Goal: Communication & Community: Answer question/provide support

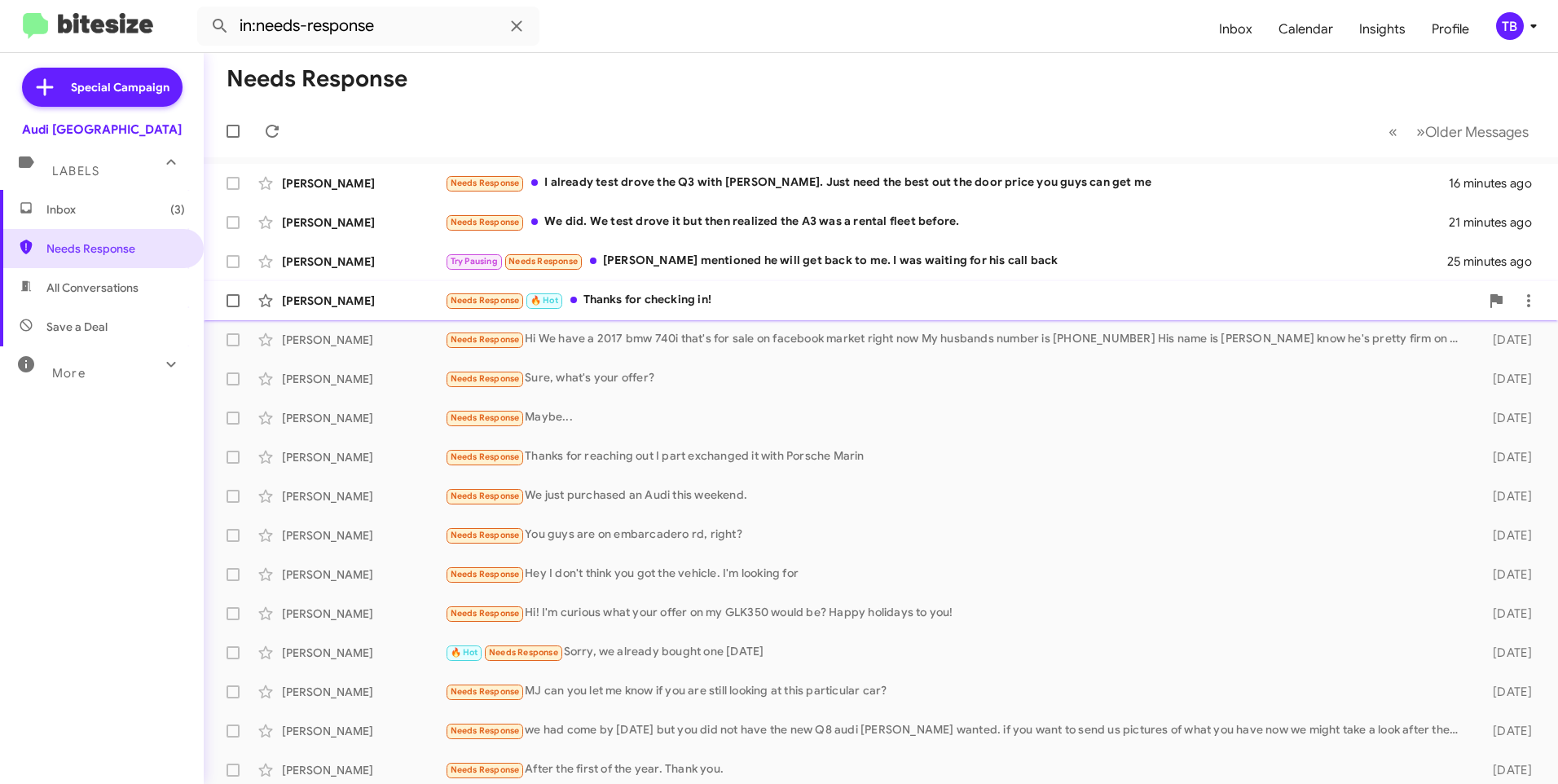
click at [633, 298] on div "Needs Response 🔥 Hot Thanks for checking in!" at bounding box center [962, 300] width 1034 height 19
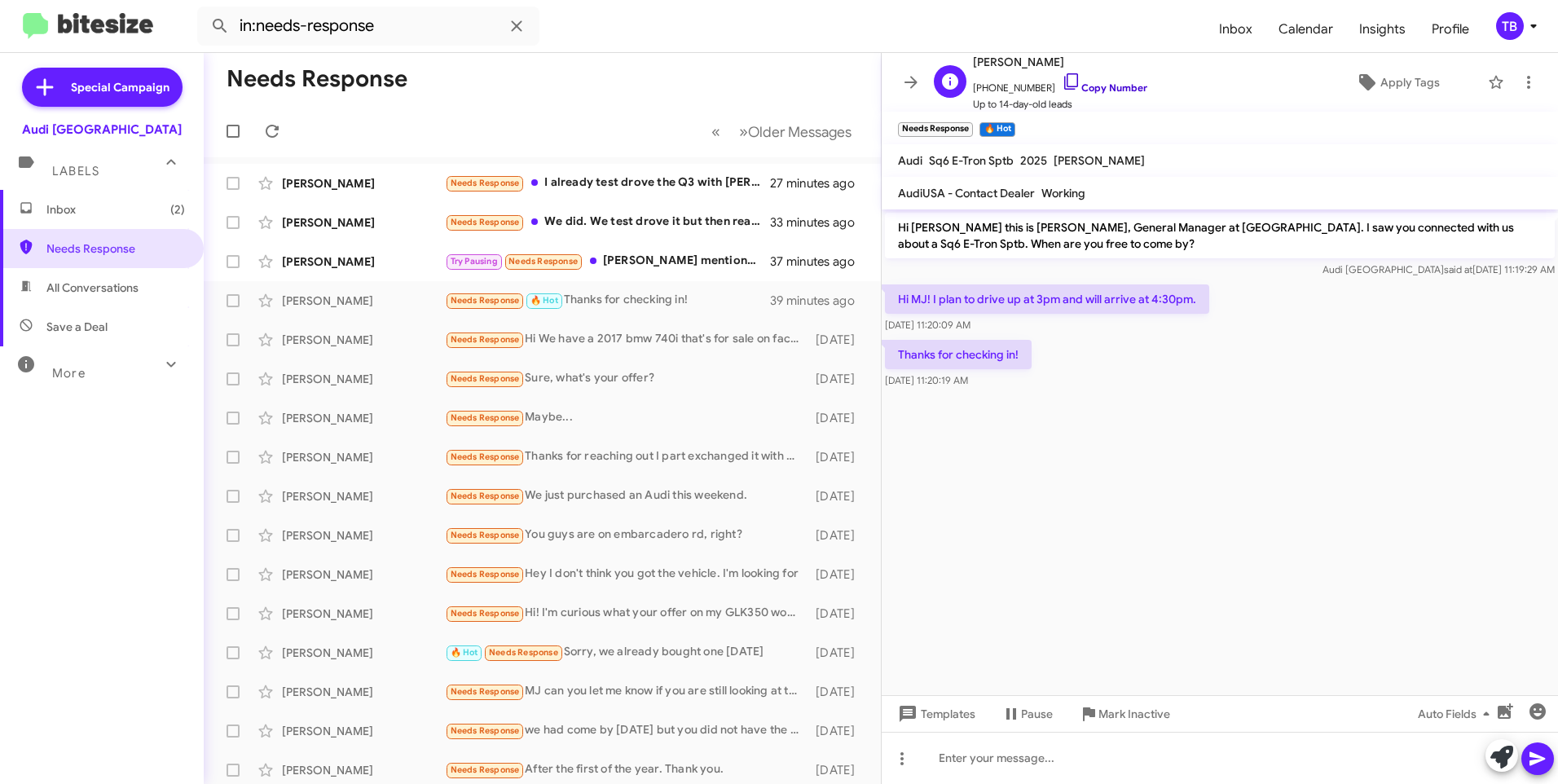
click at [1061, 84] on icon at bounding box center [1071, 81] width 19 height 19
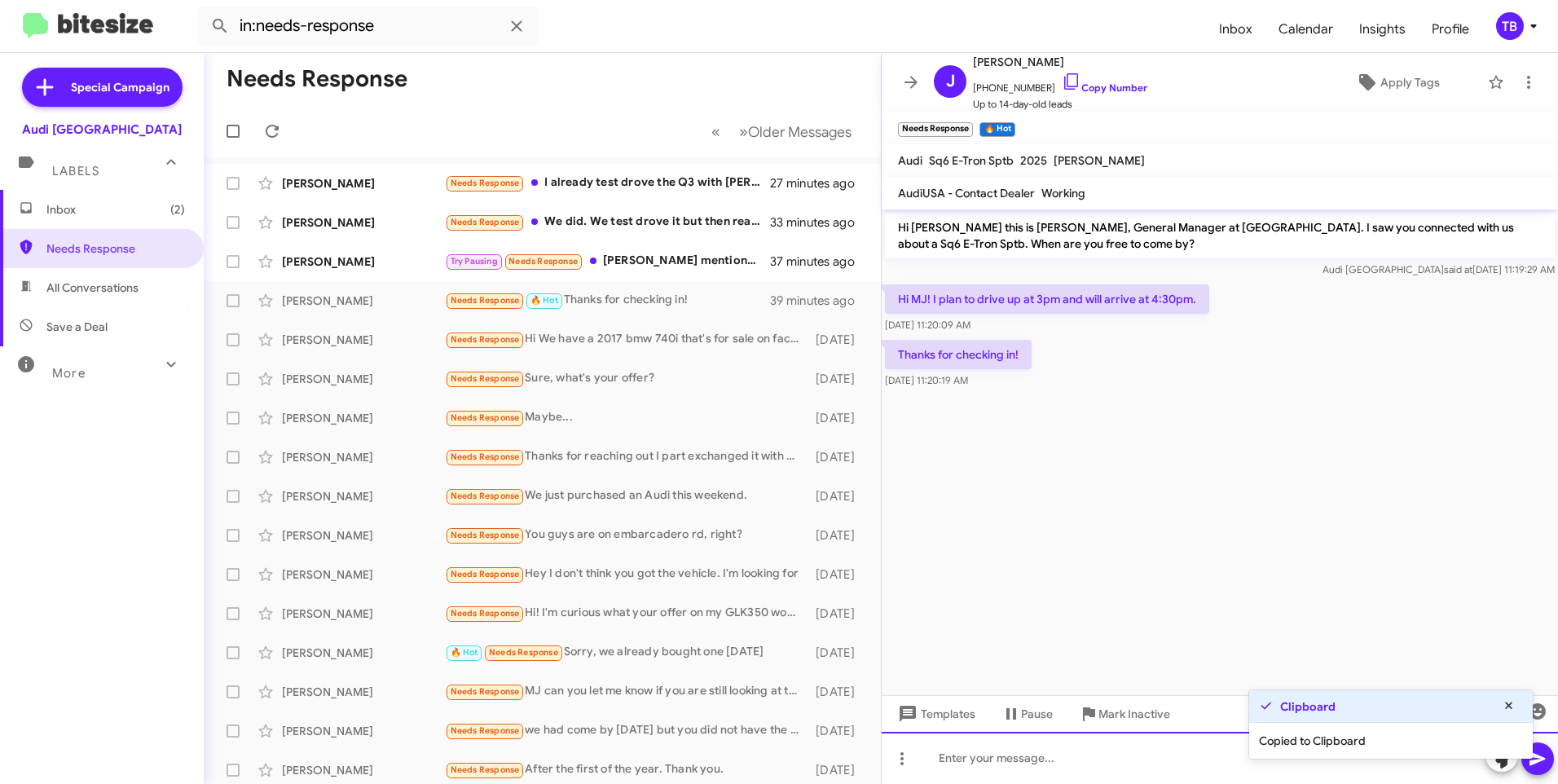
click at [1045, 765] on div at bounding box center [1220, 758] width 676 height 52
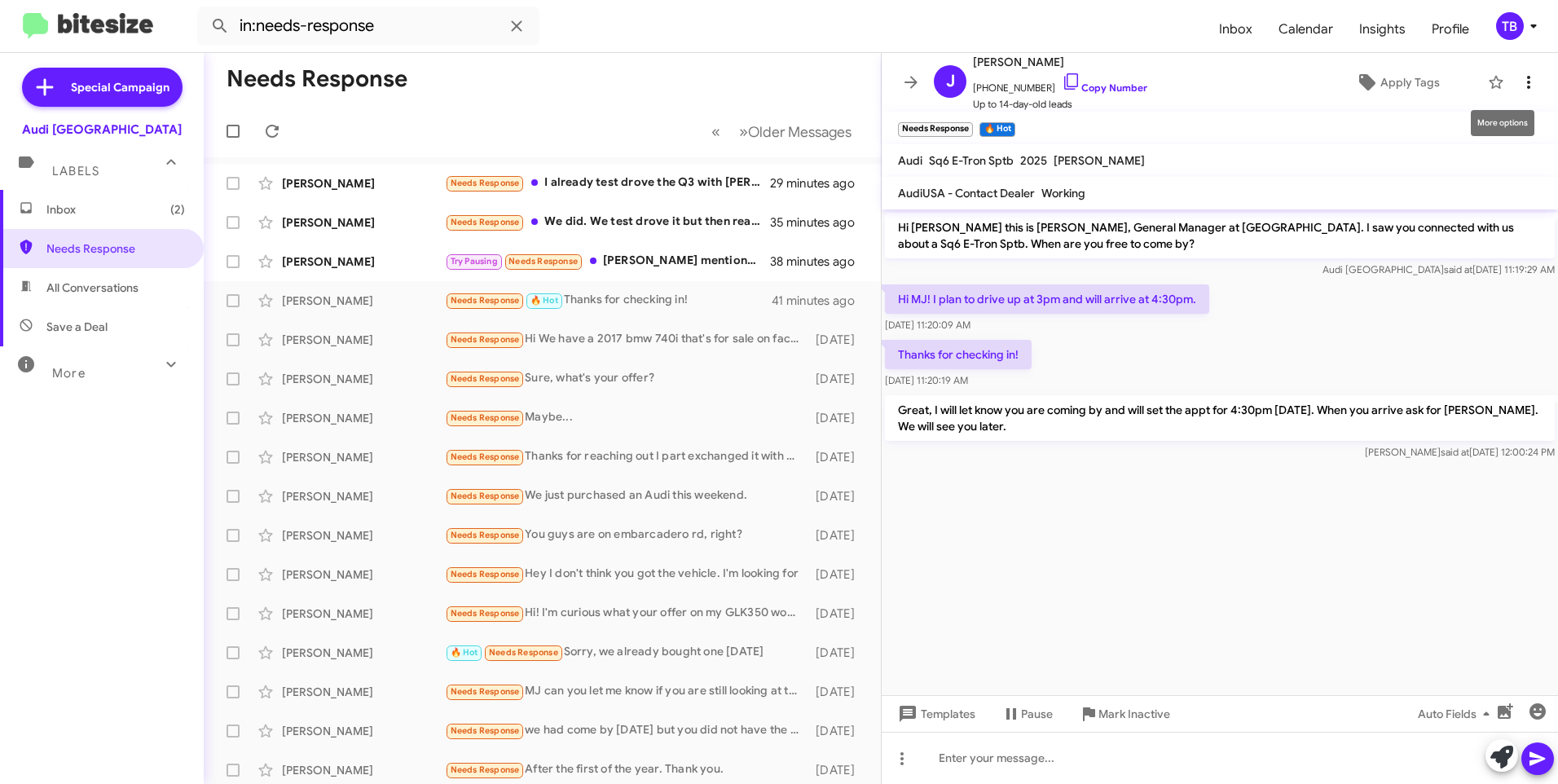
click at [1522, 86] on icon at bounding box center [1528, 82] width 19 height 19
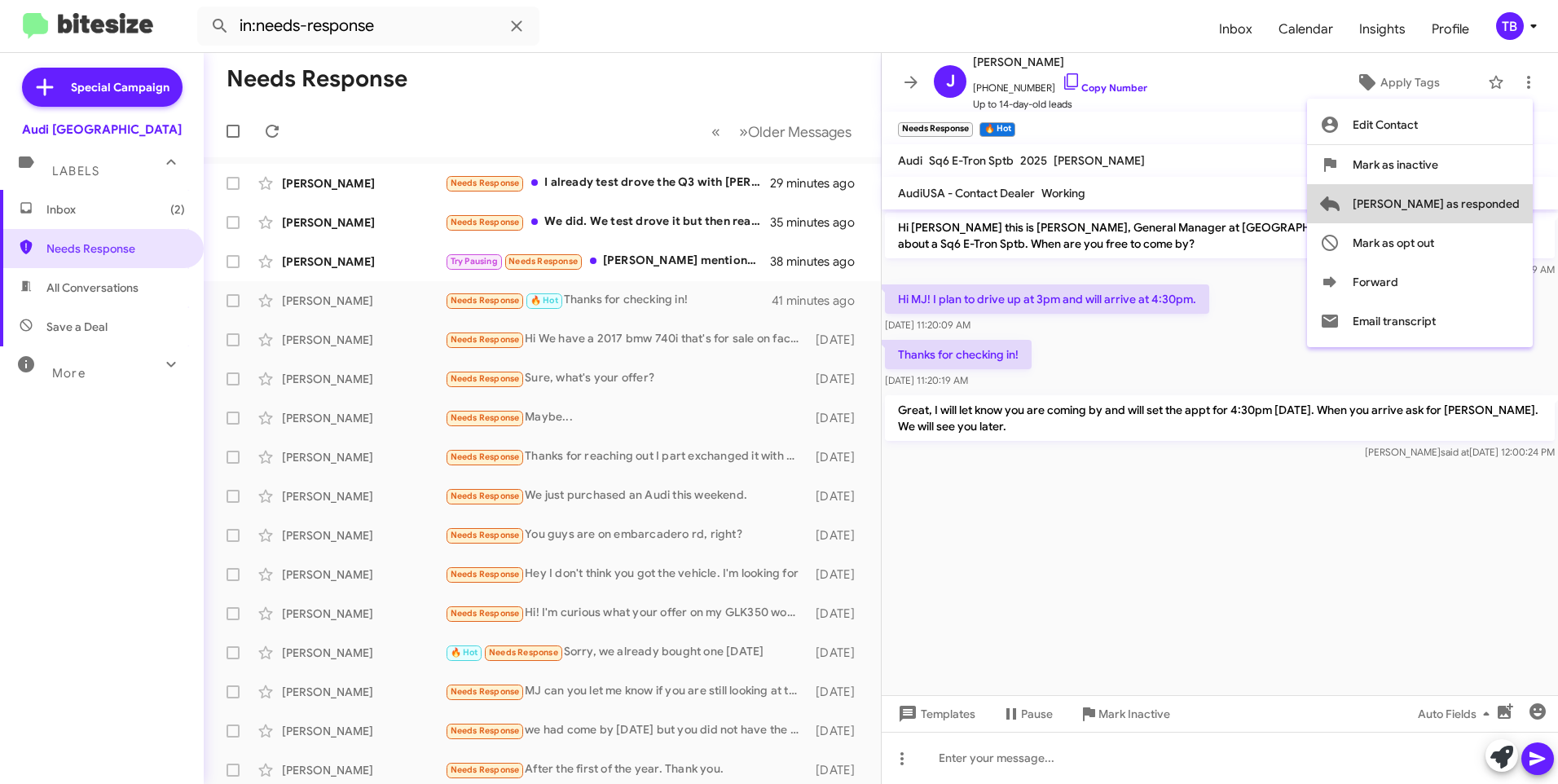
click at [1490, 200] on span "Mark as responded" at bounding box center [1436, 203] width 167 height 39
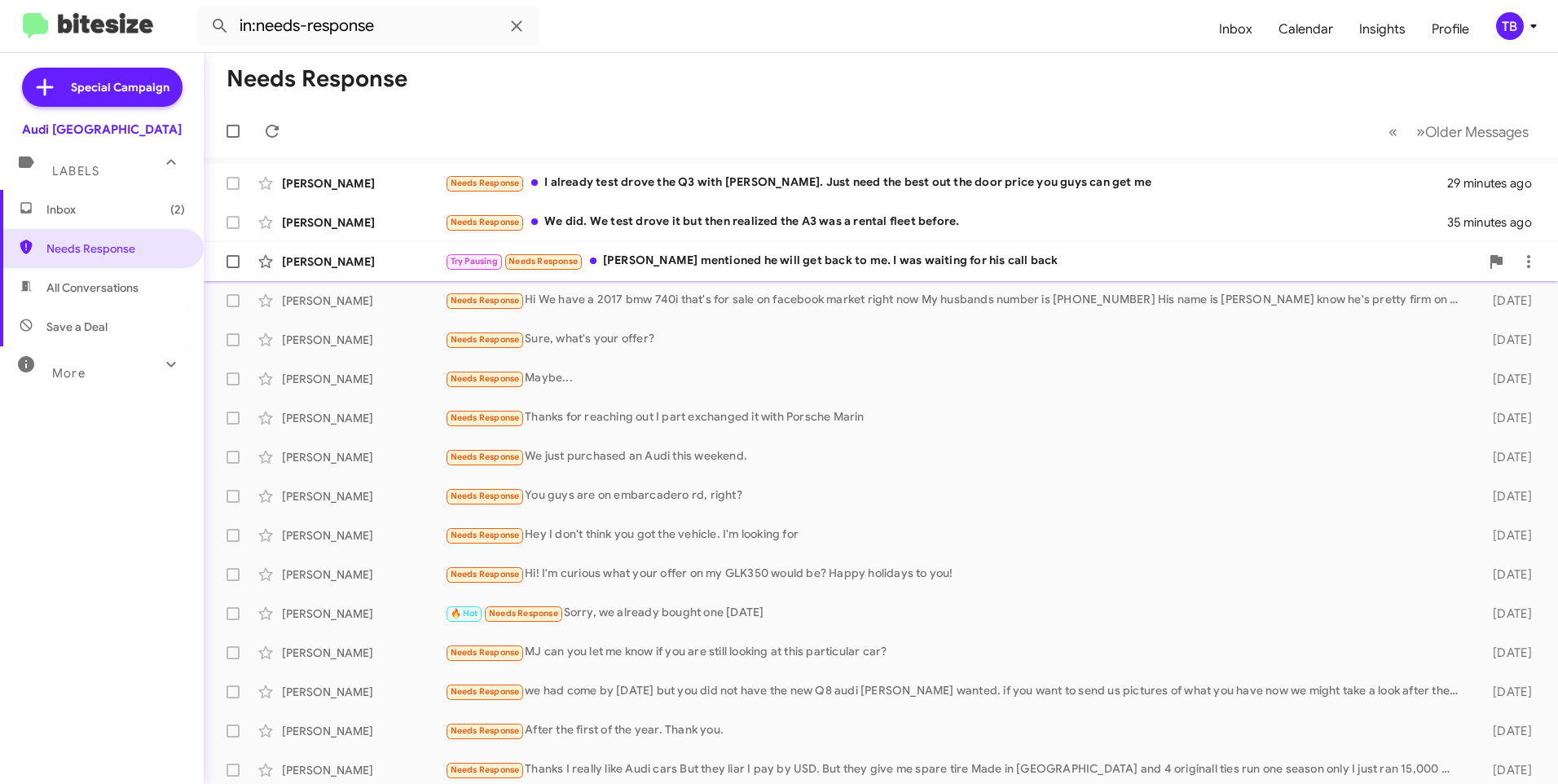
click at [755, 266] on div "Try Pausing Needs Response Florentino mentioned he will get back to me. I was w…" at bounding box center [962, 261] width 1034 height 19
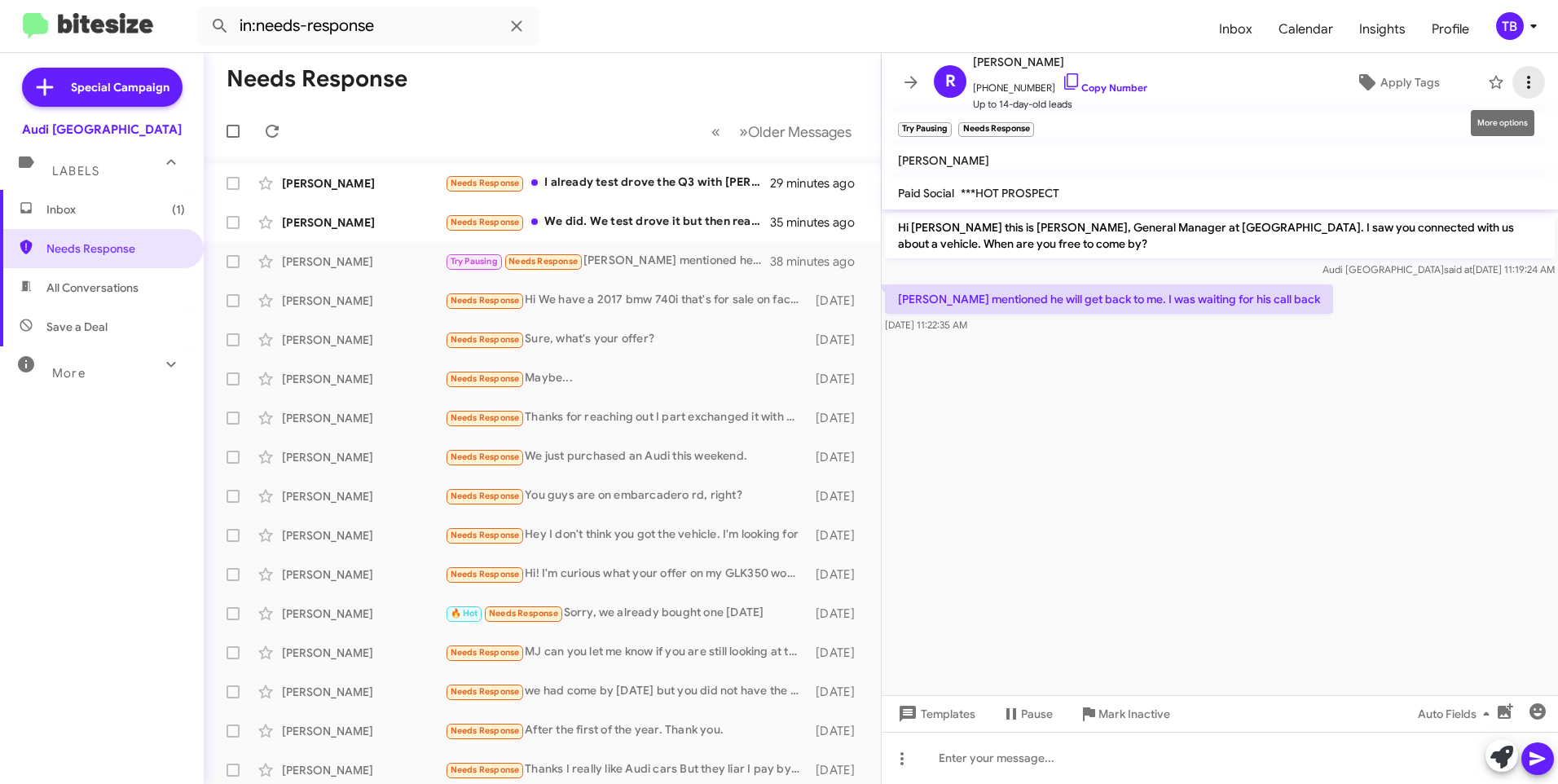
click at [1519, 86] on icon at bounding box center [1528, 82] width 19 height 19
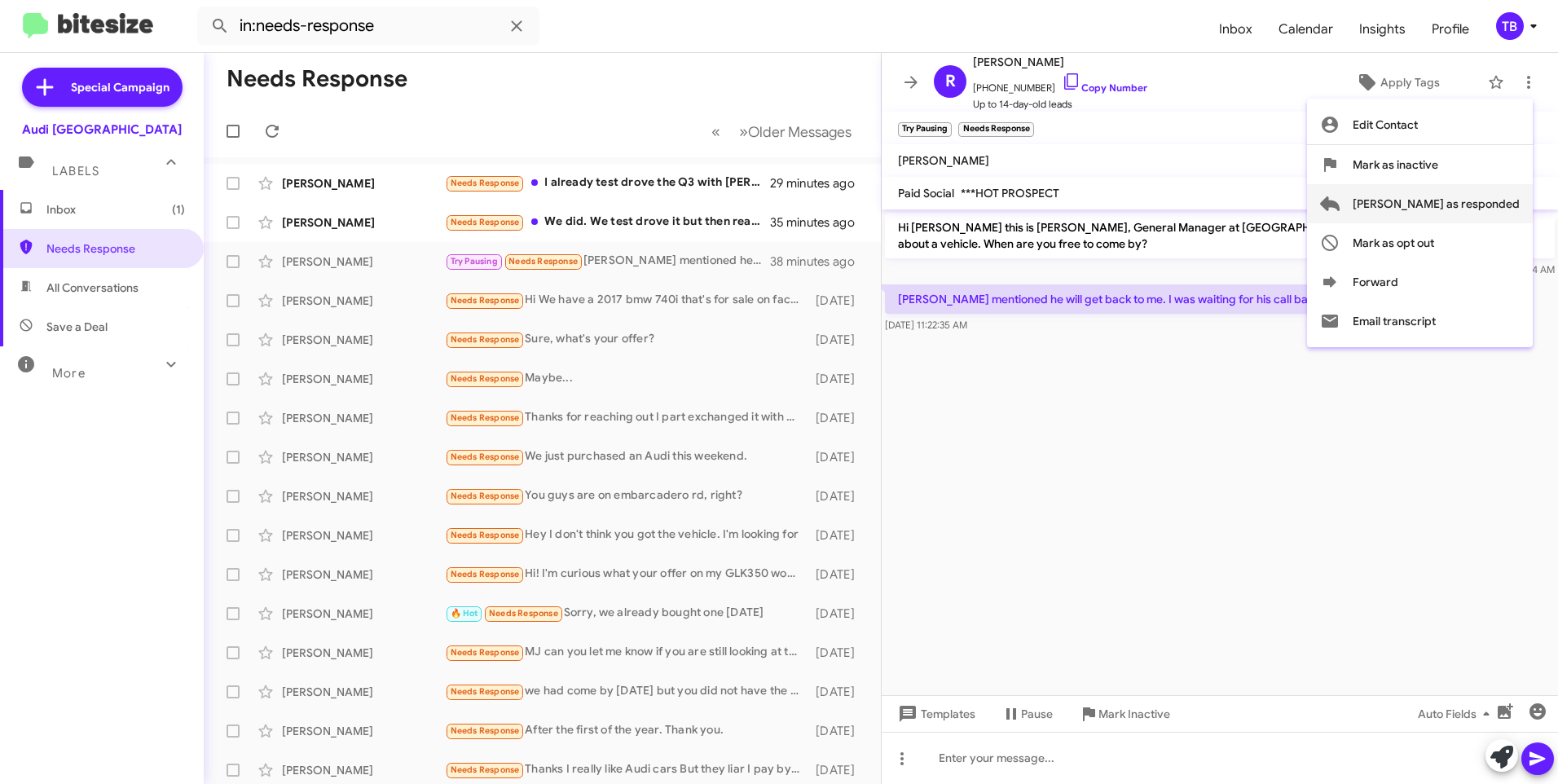
click at [1472, 211] on span "Mark as responded" at bounding box center [1436, 203] width 167 height 39
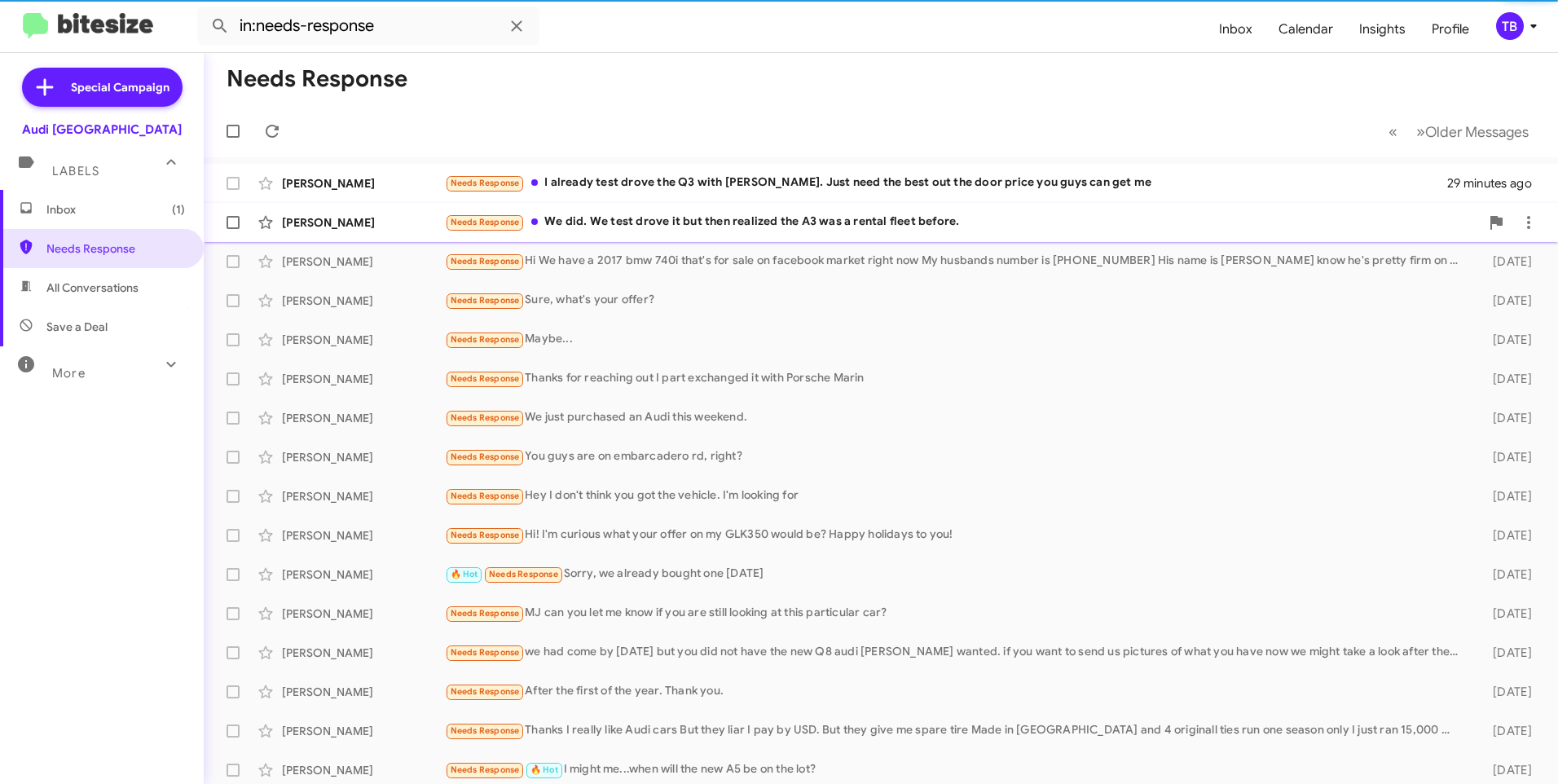
click at [731, 220] on div "Needs Response We did. We test drove it but then realized the A3 was a rental f…" at bounding box center [962, 222] width 1034 height 19
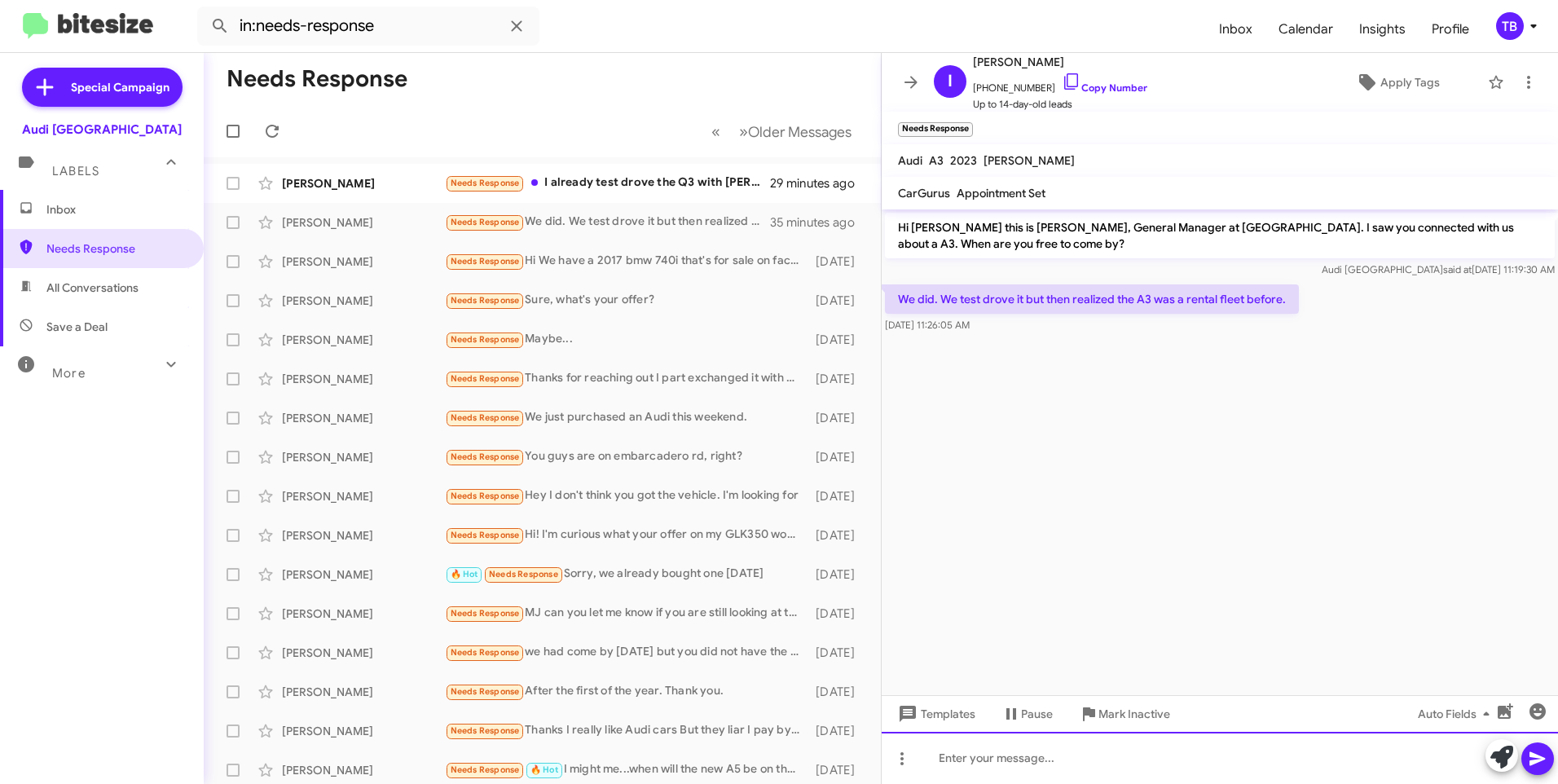
click at [1053, 737] on div at bounding box center [1220, 758] width 676 height 52
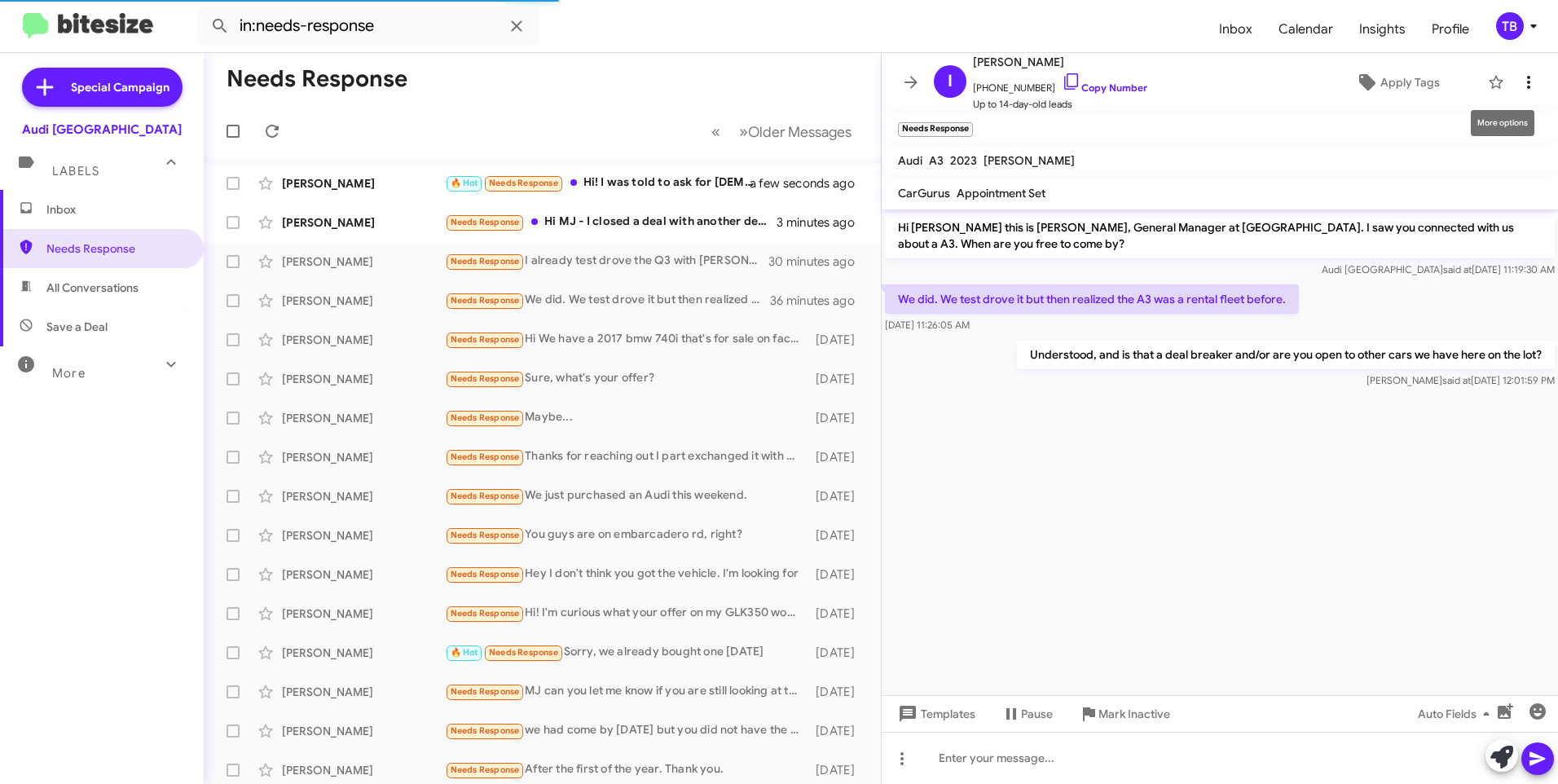
click at [1515, 94] on button at bounding box center [1528, 82] width 33 height 33
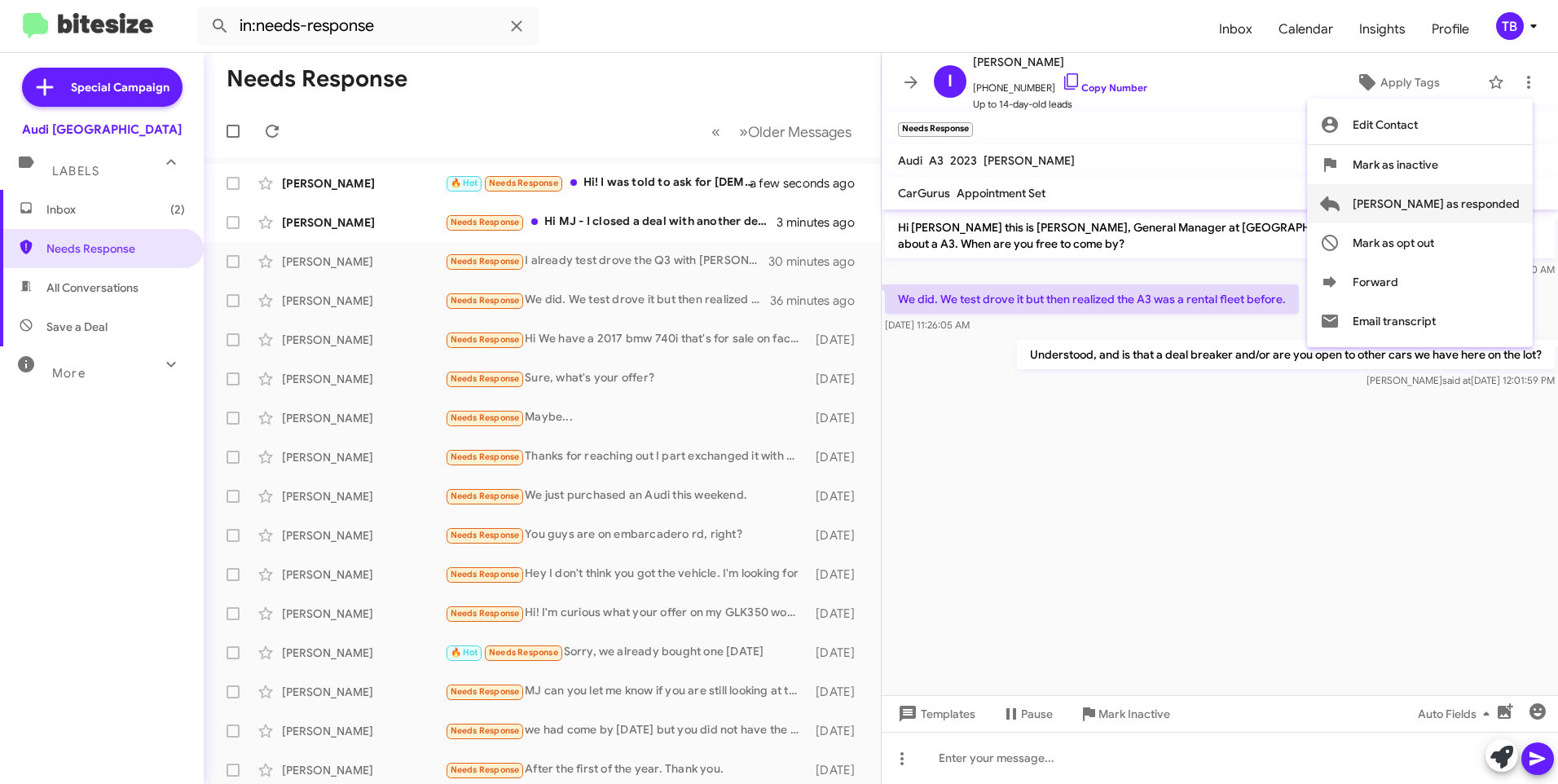
click at [1491, 200] on span "Mark as responded" at bounding box center [1436, 203] width 167 height 39
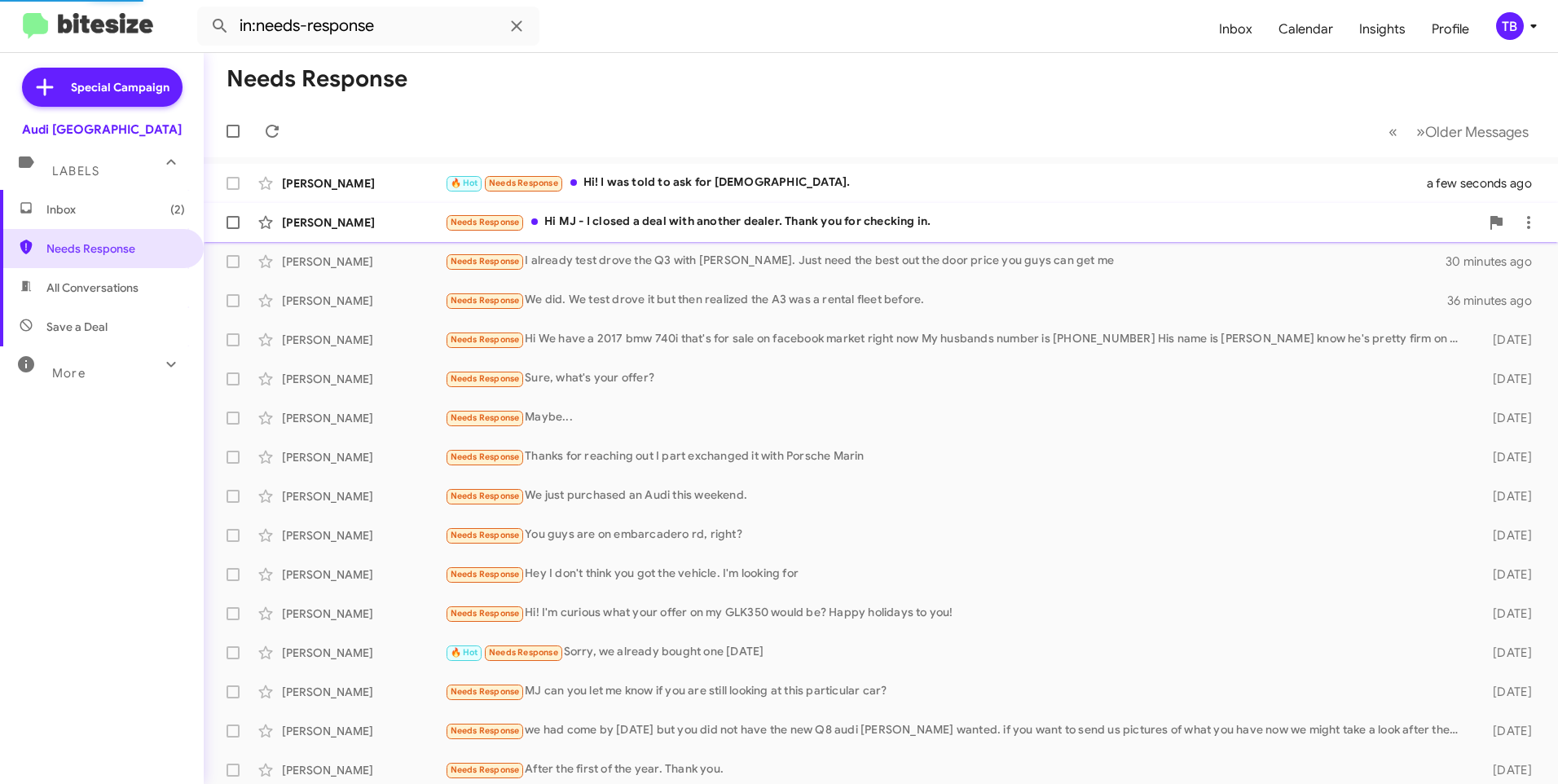
click at [770, 231] on div "Needs Response Hi MJ - I closed a deal with another dealer. Thank you for check…" at bounding box center [962, 222] width 1034 height 19
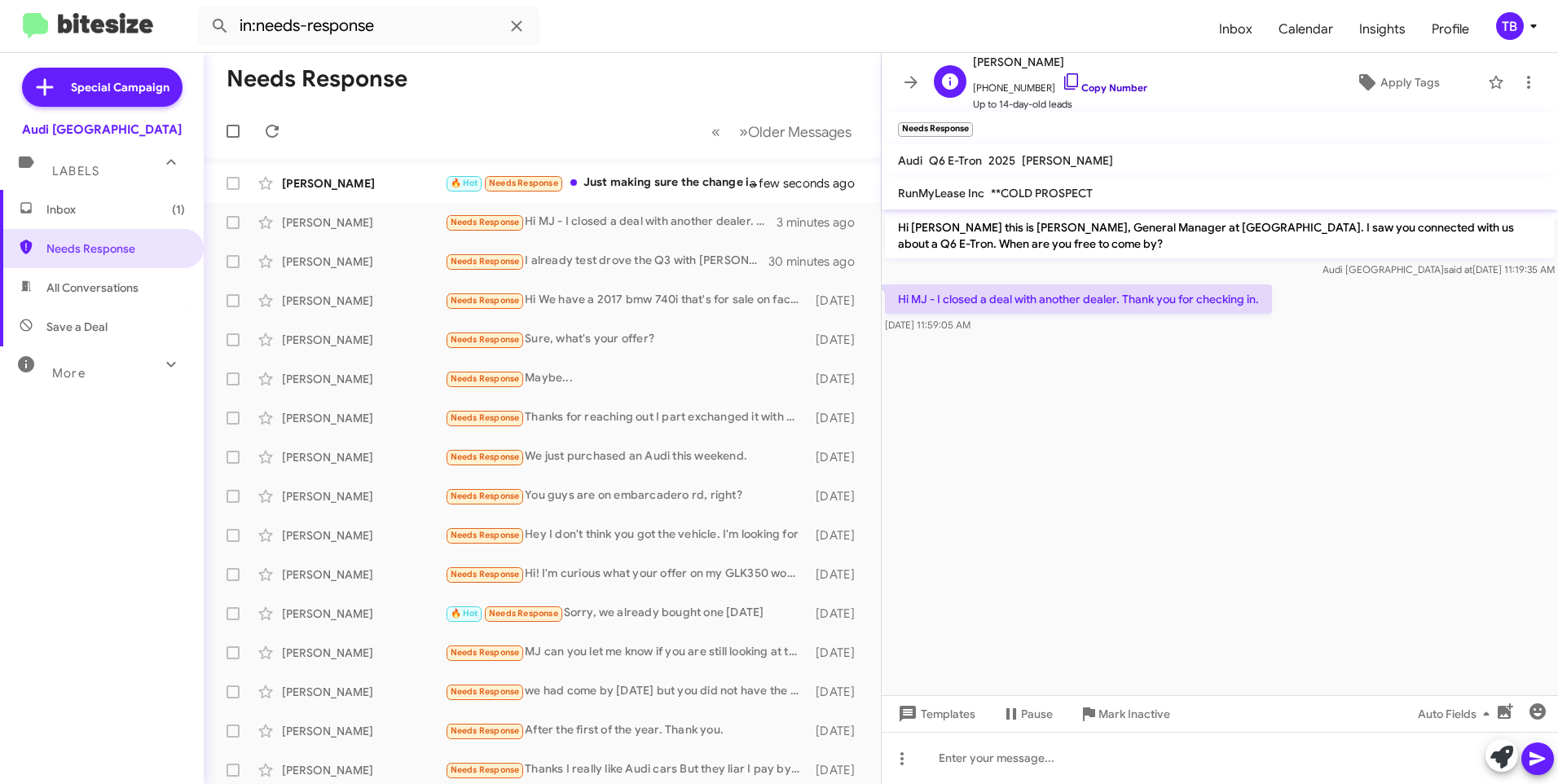
click at [1064, 86] on icon at bounding box center [1071, 81] width 13 height 16
click at [1522, 72] on icon at bounding box center [1528, 82] width 19 height 19
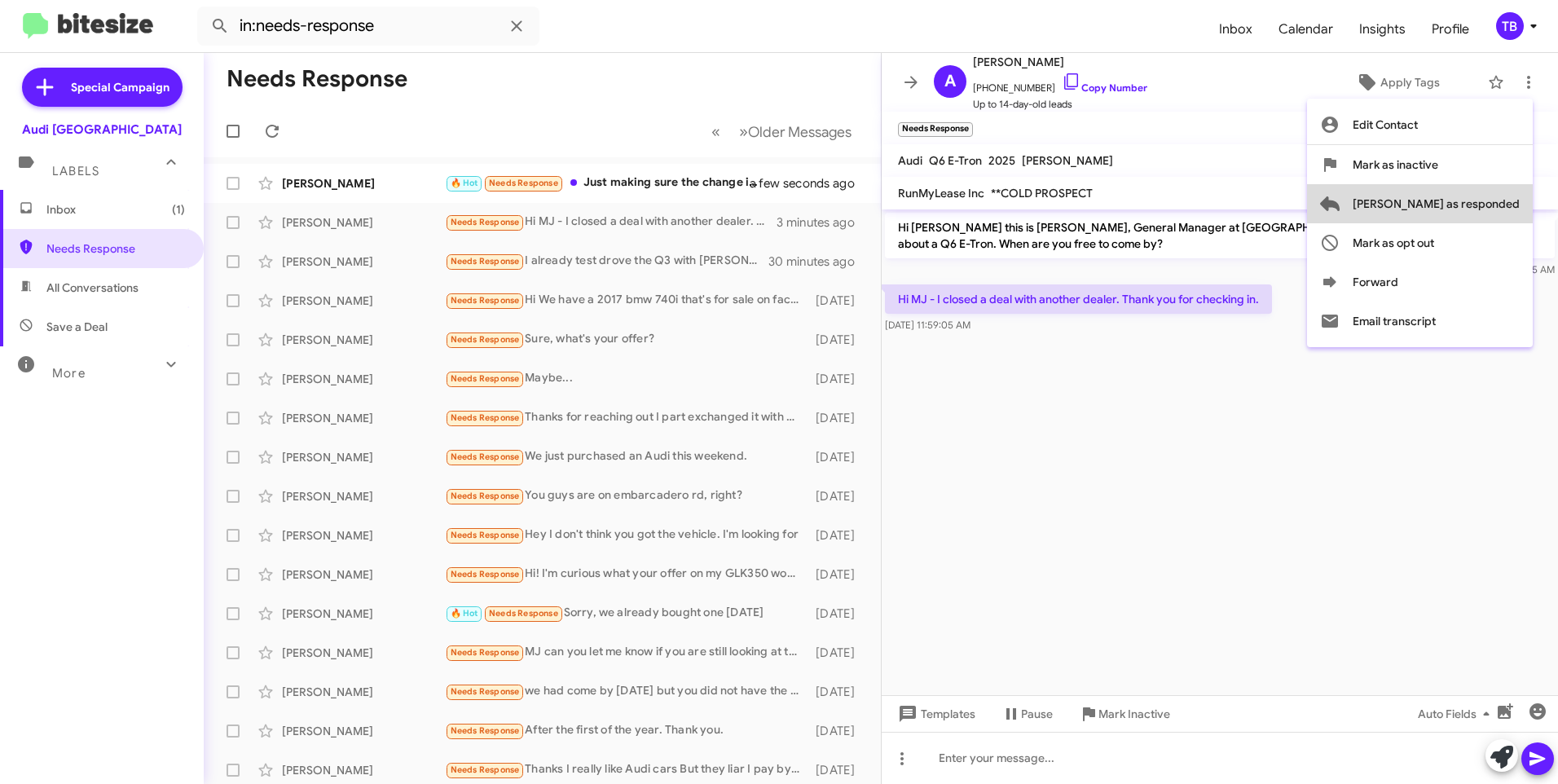
click at [1490, 201] on span "Mark as responded" at bounding box center [1436, 203] width 167 height 39
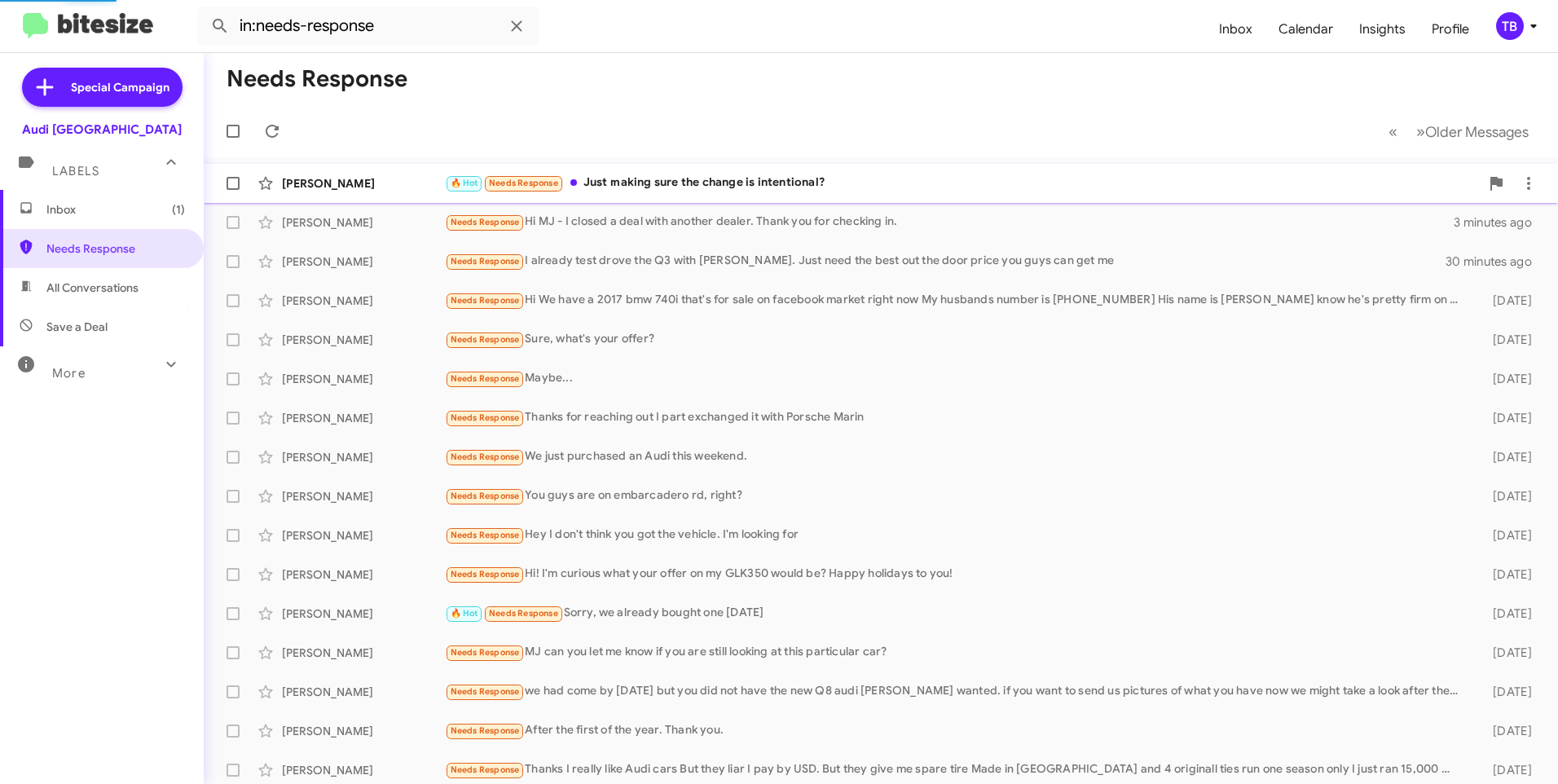
click at [699, 184] on div "🔥 Hot Needs Response Just making sure the change is intentional?" at bounding box center [962, 183] width 1034 height 19
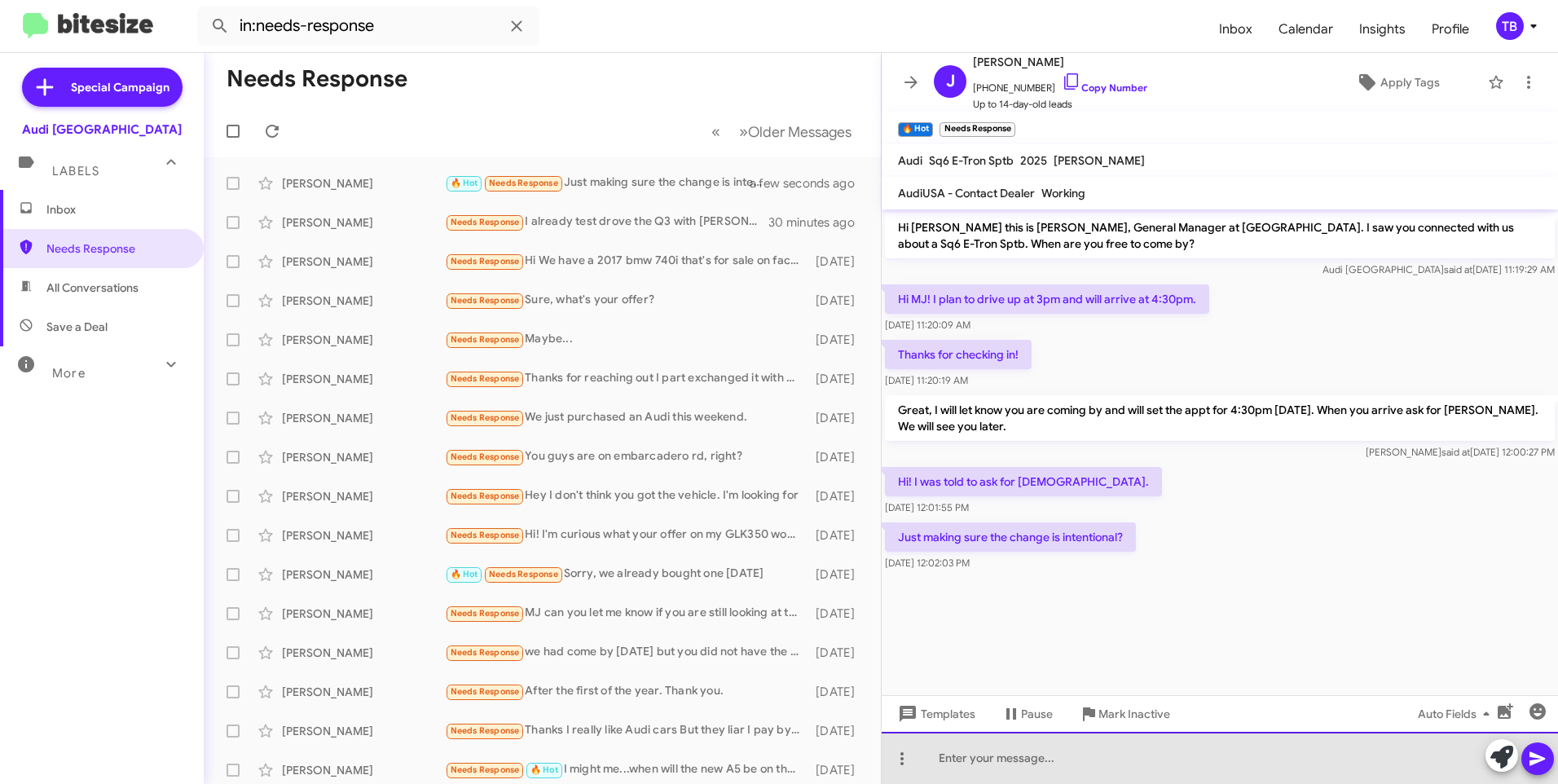
click at [1083, 760] on div at bounding box center [1220, 758] width 676 height 52
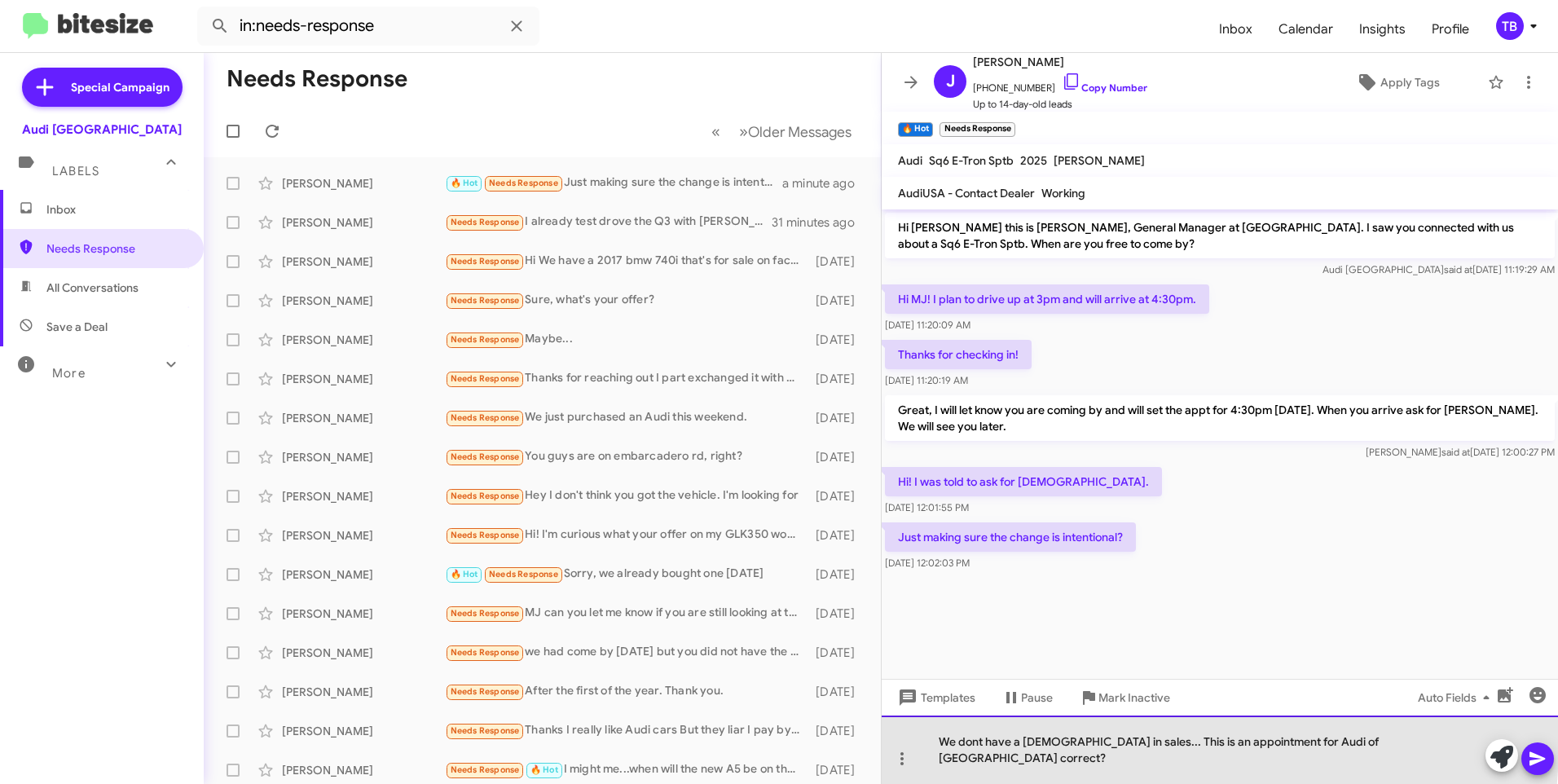
click at [1082, 760] on div "We dont have a Christian in sales... This is an appointment for Audi of Palo Al…" at bounding box center [1220, 749] width 676 height 68
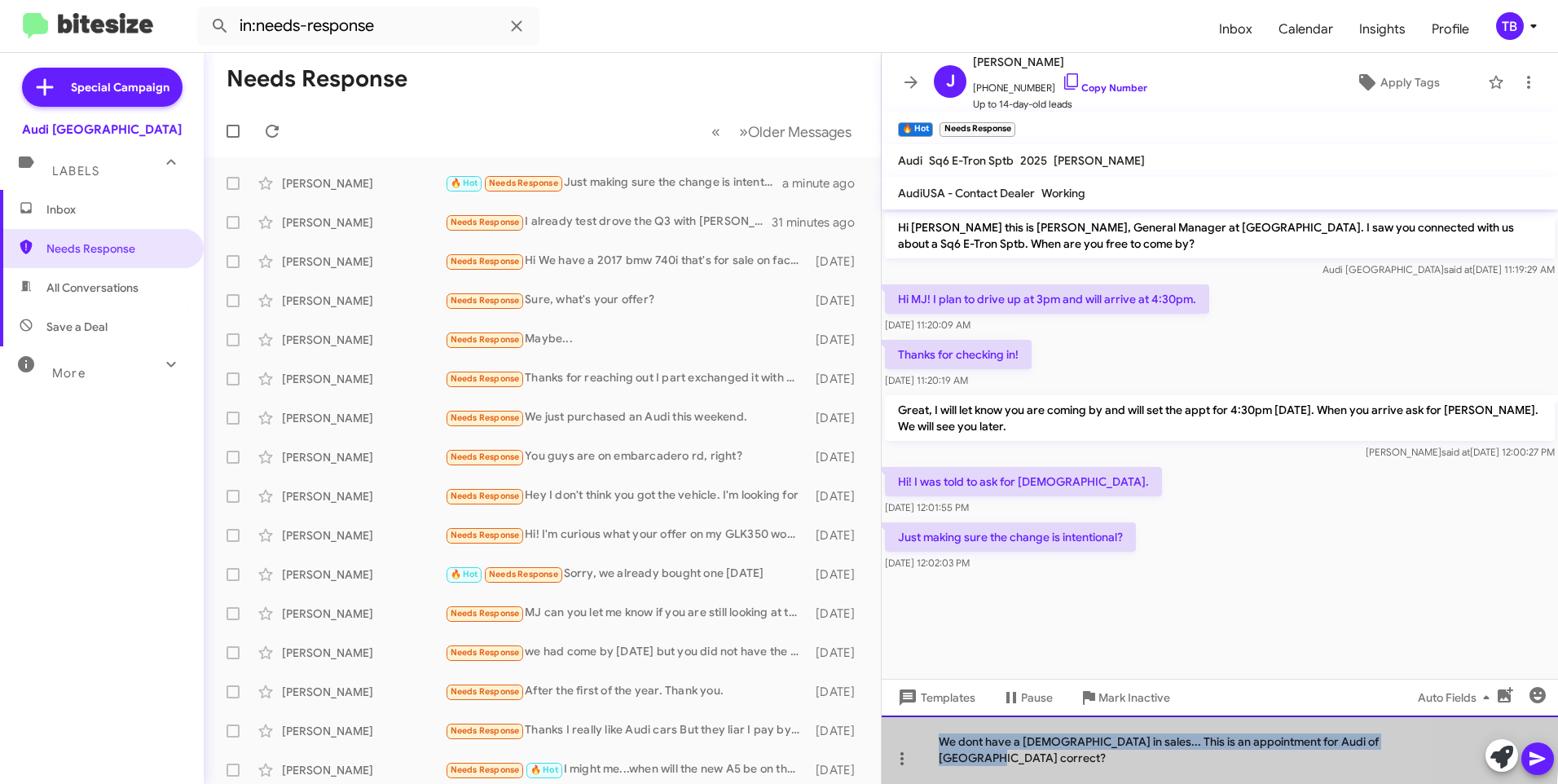
click at [1082, 760] on div "We dont have a Christian in sales... This is an appointment for Audi of Palo Al…" at bounding box center [1220, 749] width 676 height 68
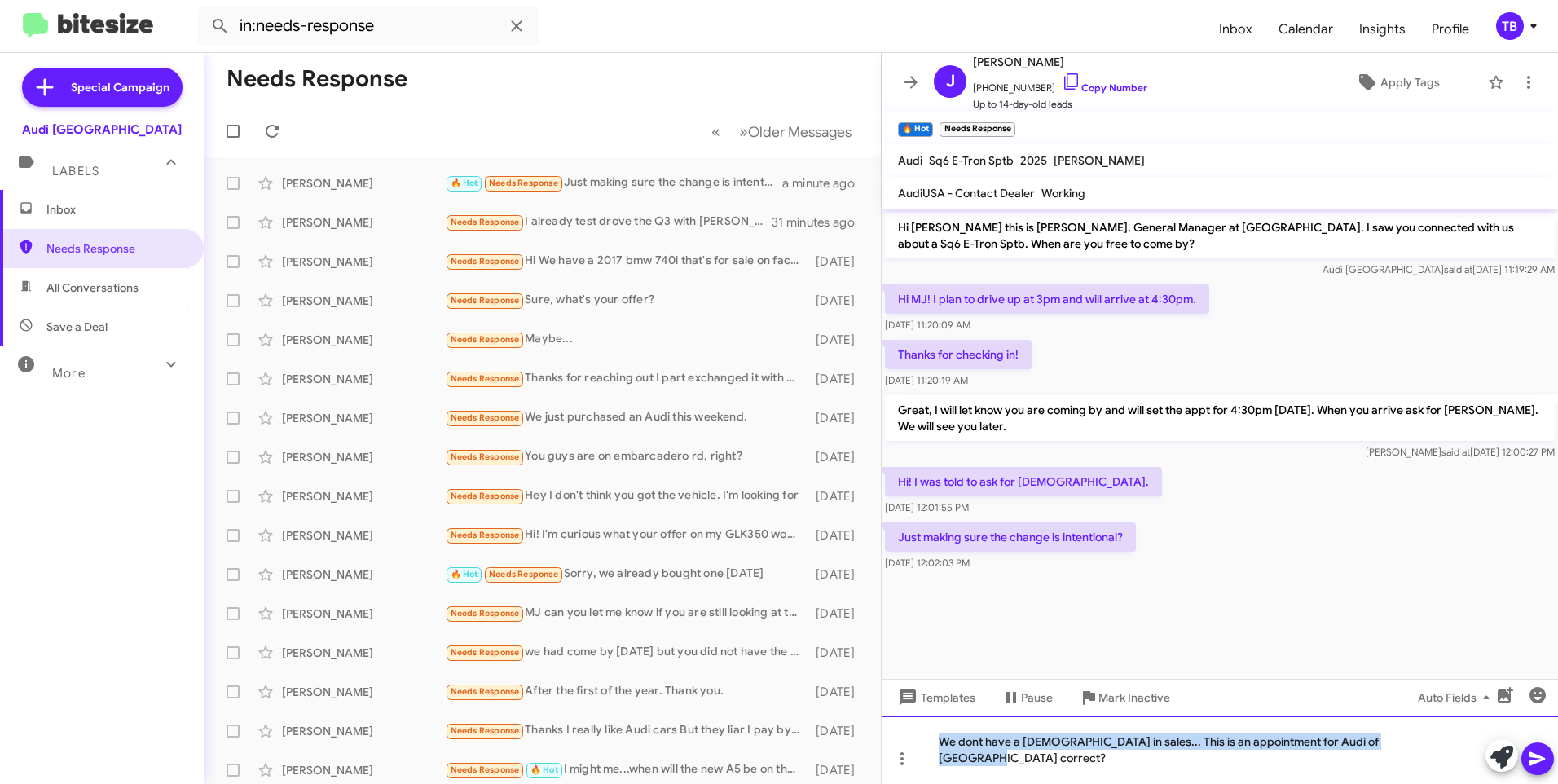
copy div "We dont have a Christian in sales... This is an appointment for Audi of Palo Al…"
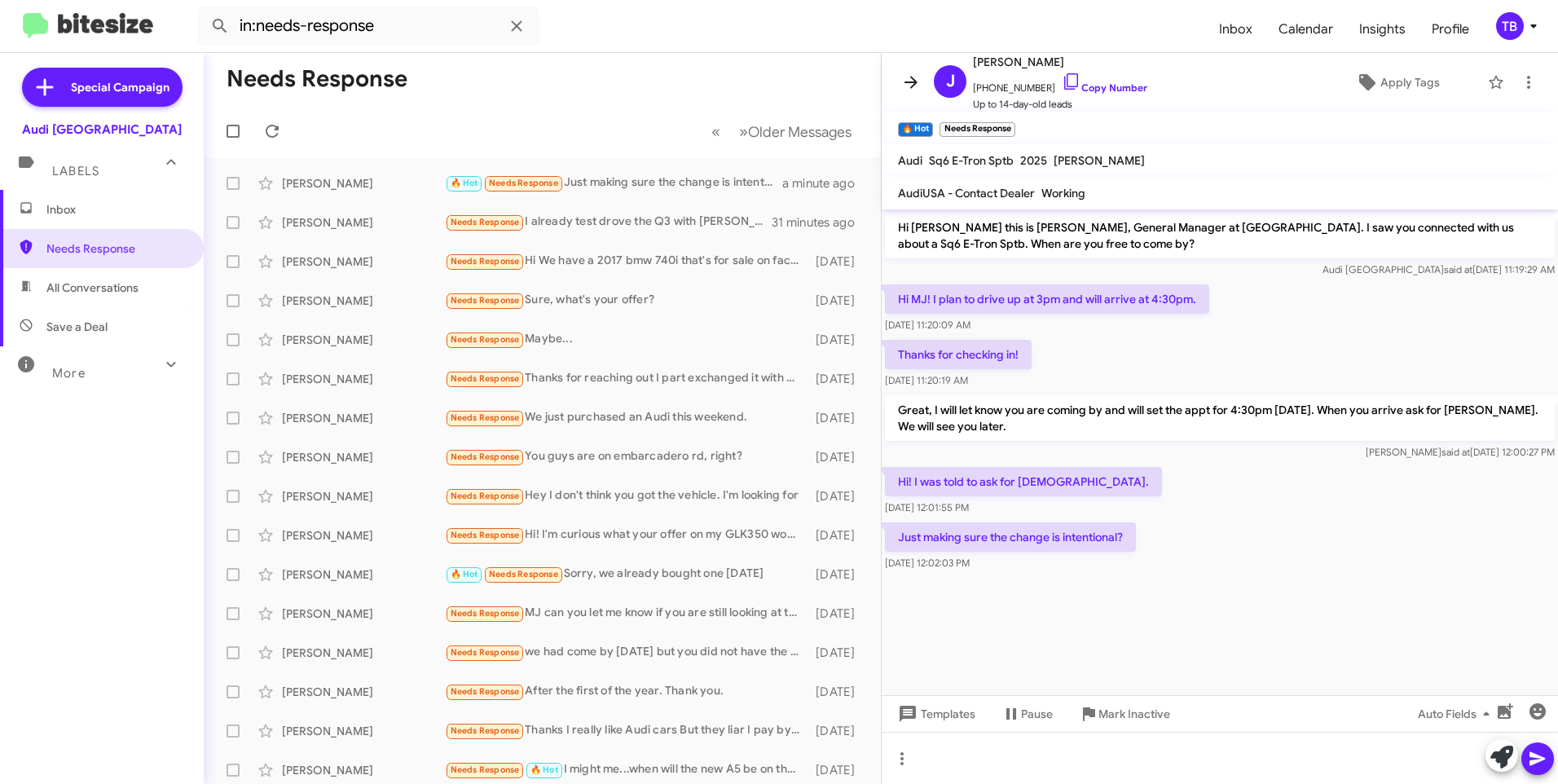
click at [920, 87] on icon at bounding box center [911, 82] width 19 height 19
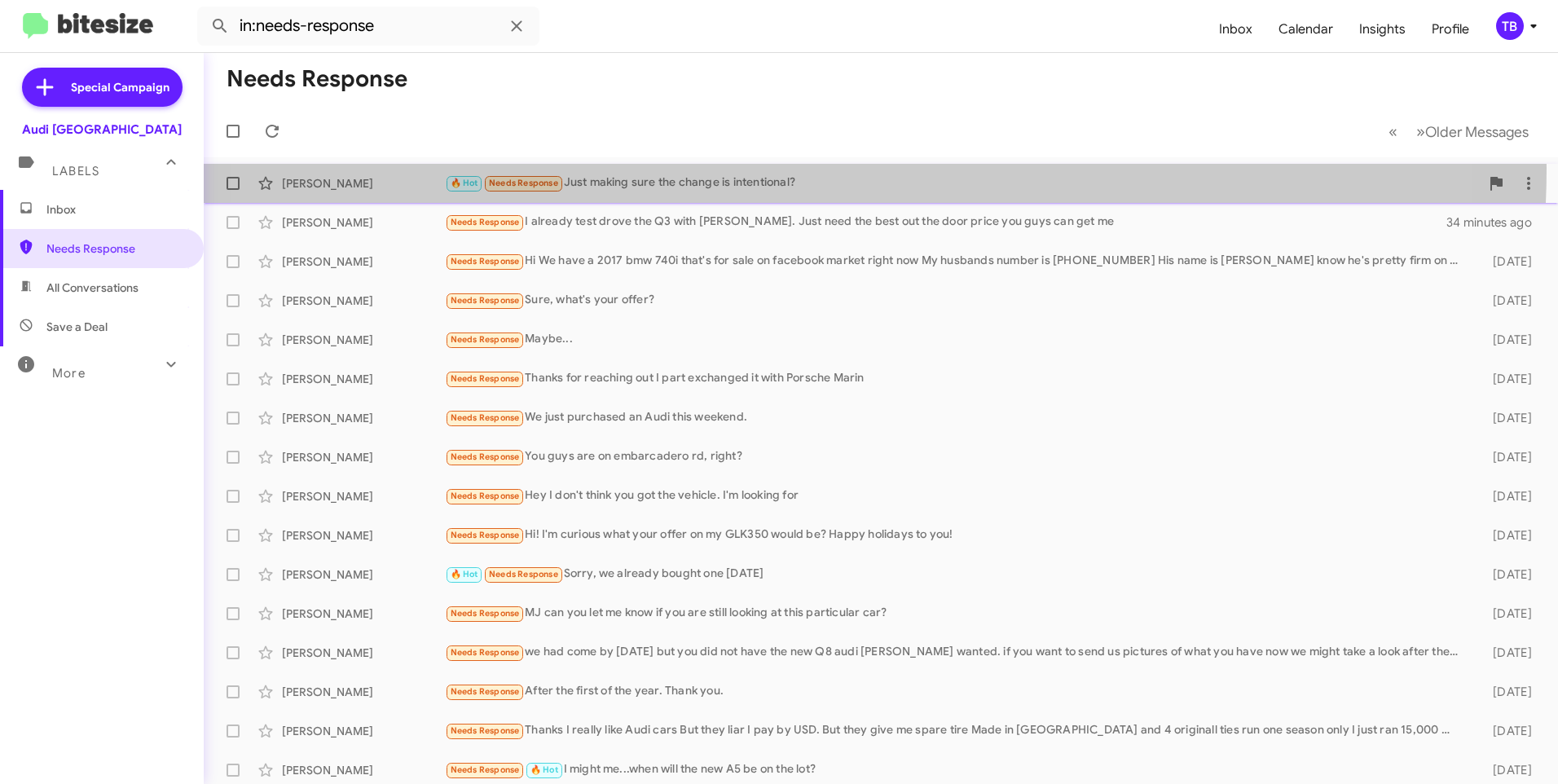
click at [787, 168] on div "Joelle Lam 🔥 Hot Needs Response Just making sure the change is intentional? 4 m…" at bounding box center [880, 183] width 1328 height 33
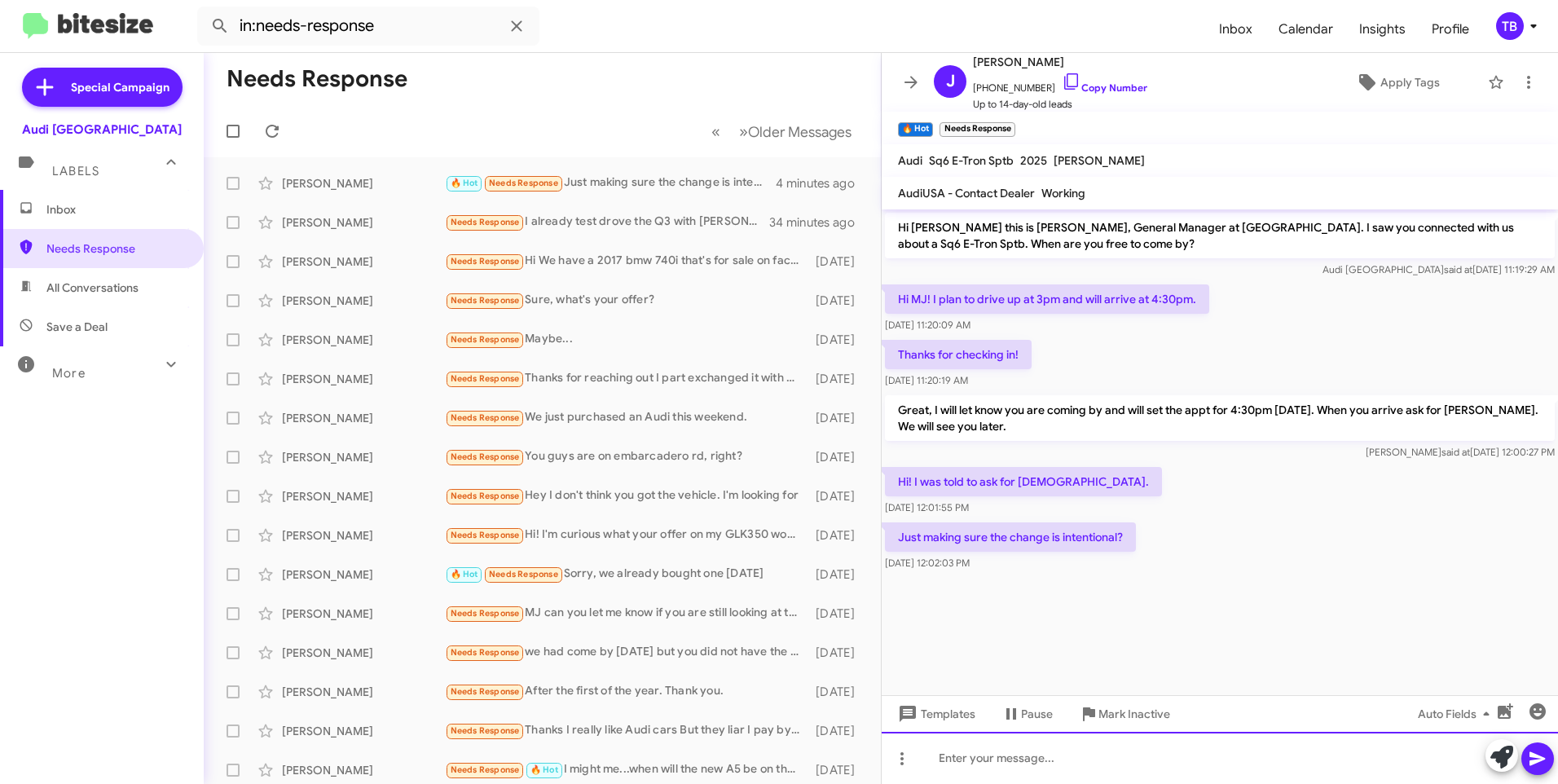
click at [1147, 751] on div at bounding box center [1220, 758] width 676 height 52
paste div
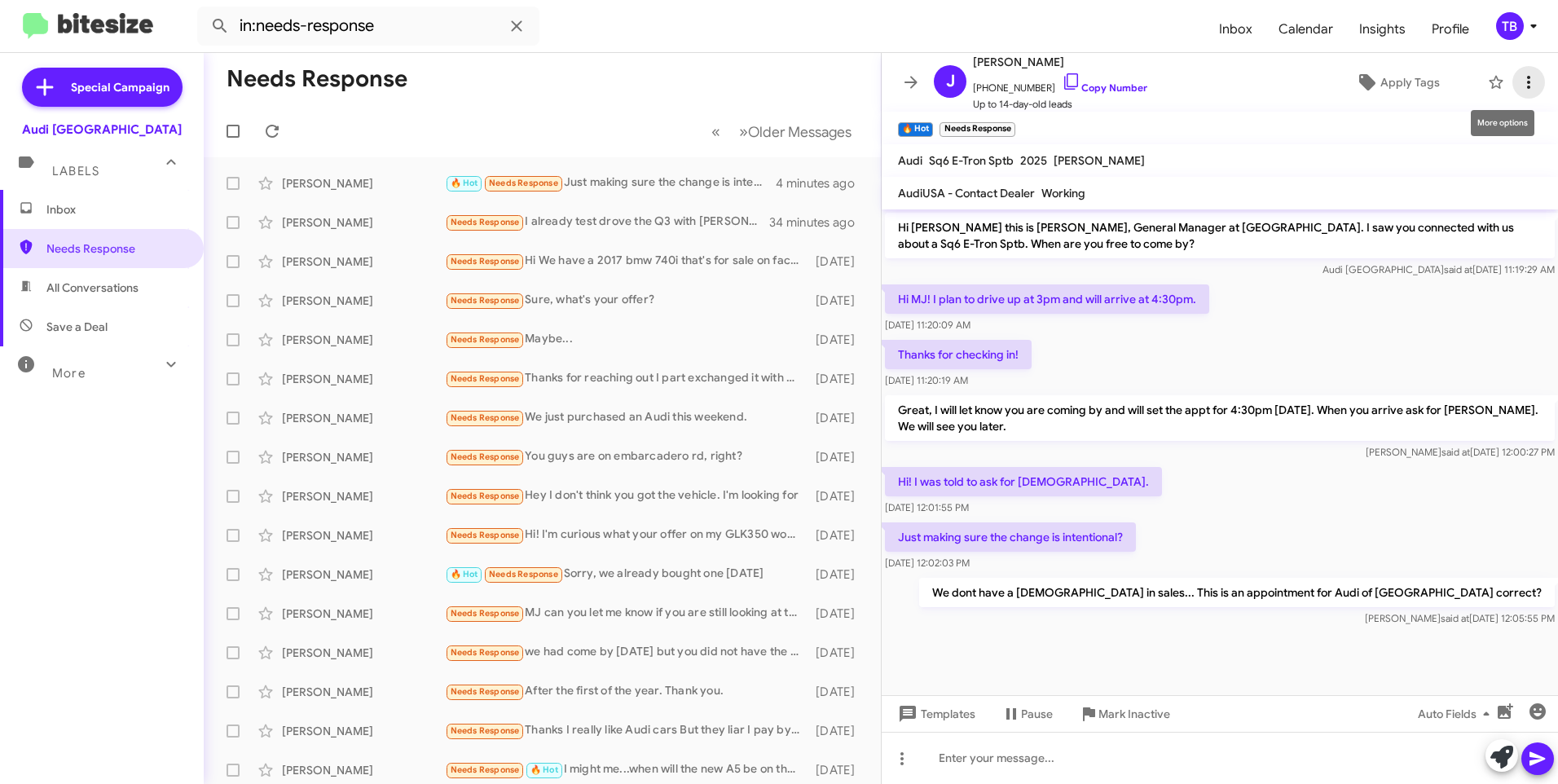
click at [1519, 89] on icon at bounding box center [1528, 82] width 19 height 19
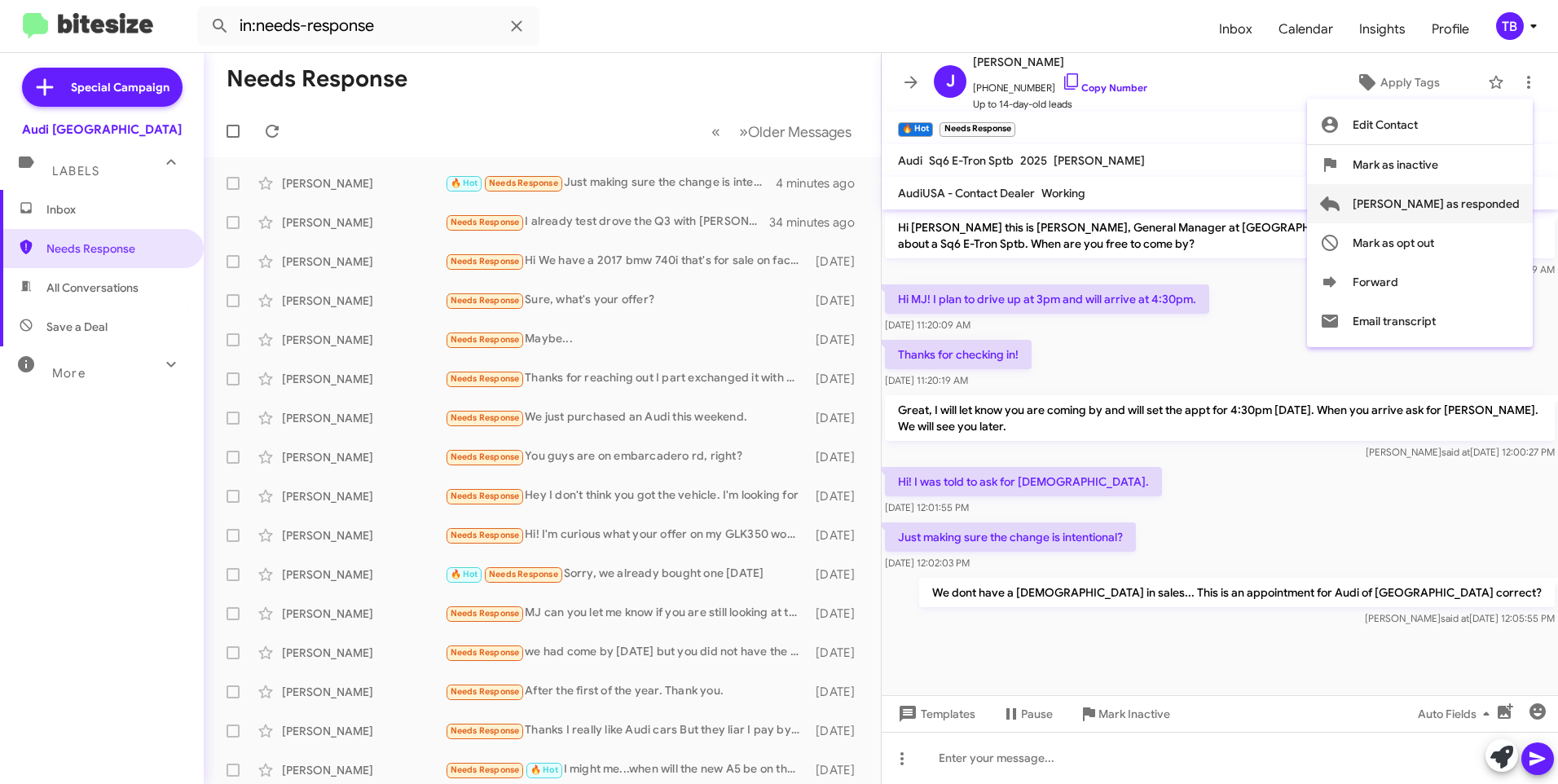
click at [1455, 213] on span "Mark as responded" at bounding box center [1436, 203] width 167 height 39
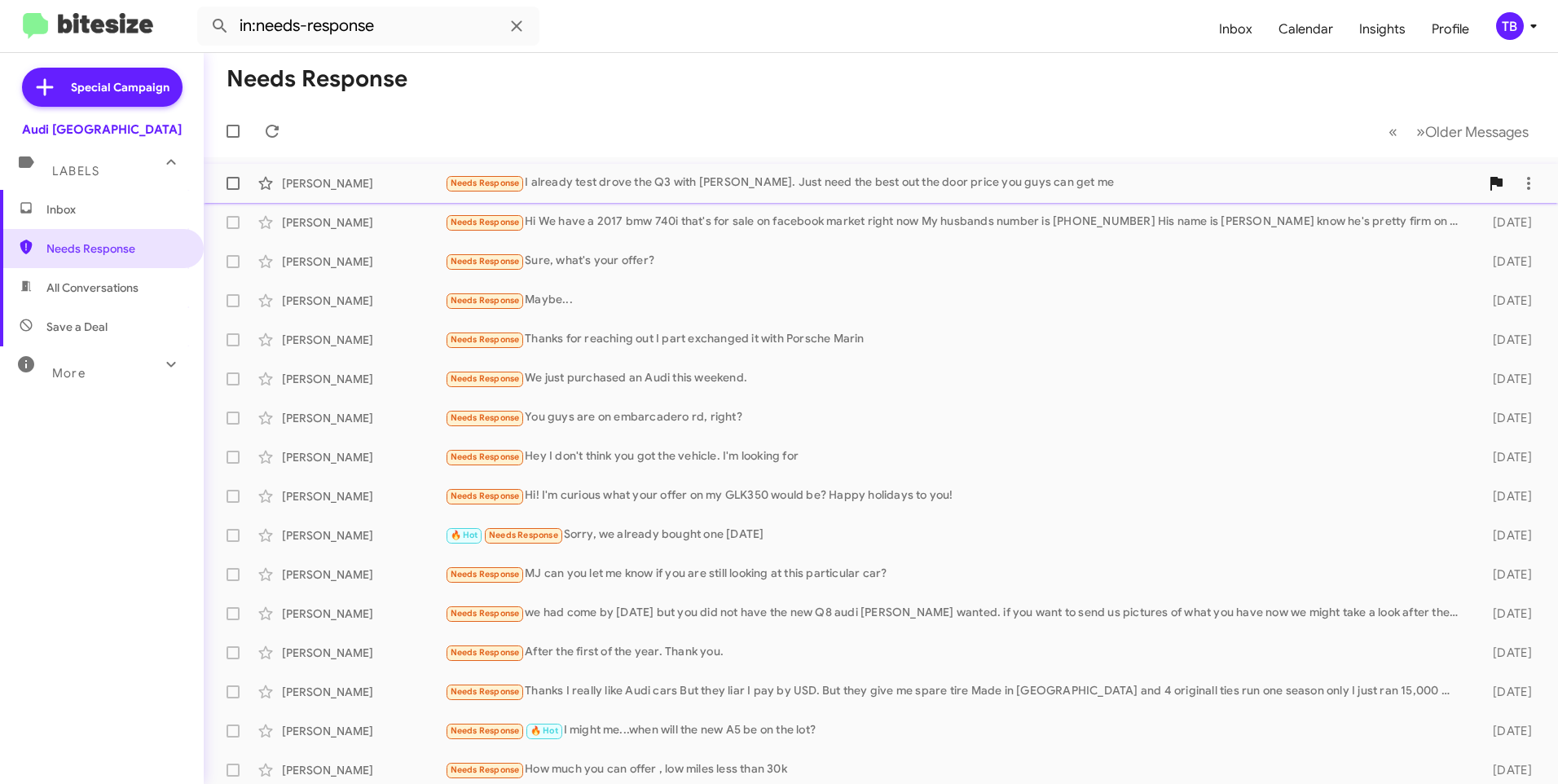
click at [796, 185] on div "Needs Response I already test drove the Q3 with Mario. Just need the best out t…" at bounding box center [962, 183] width 1034 height 19
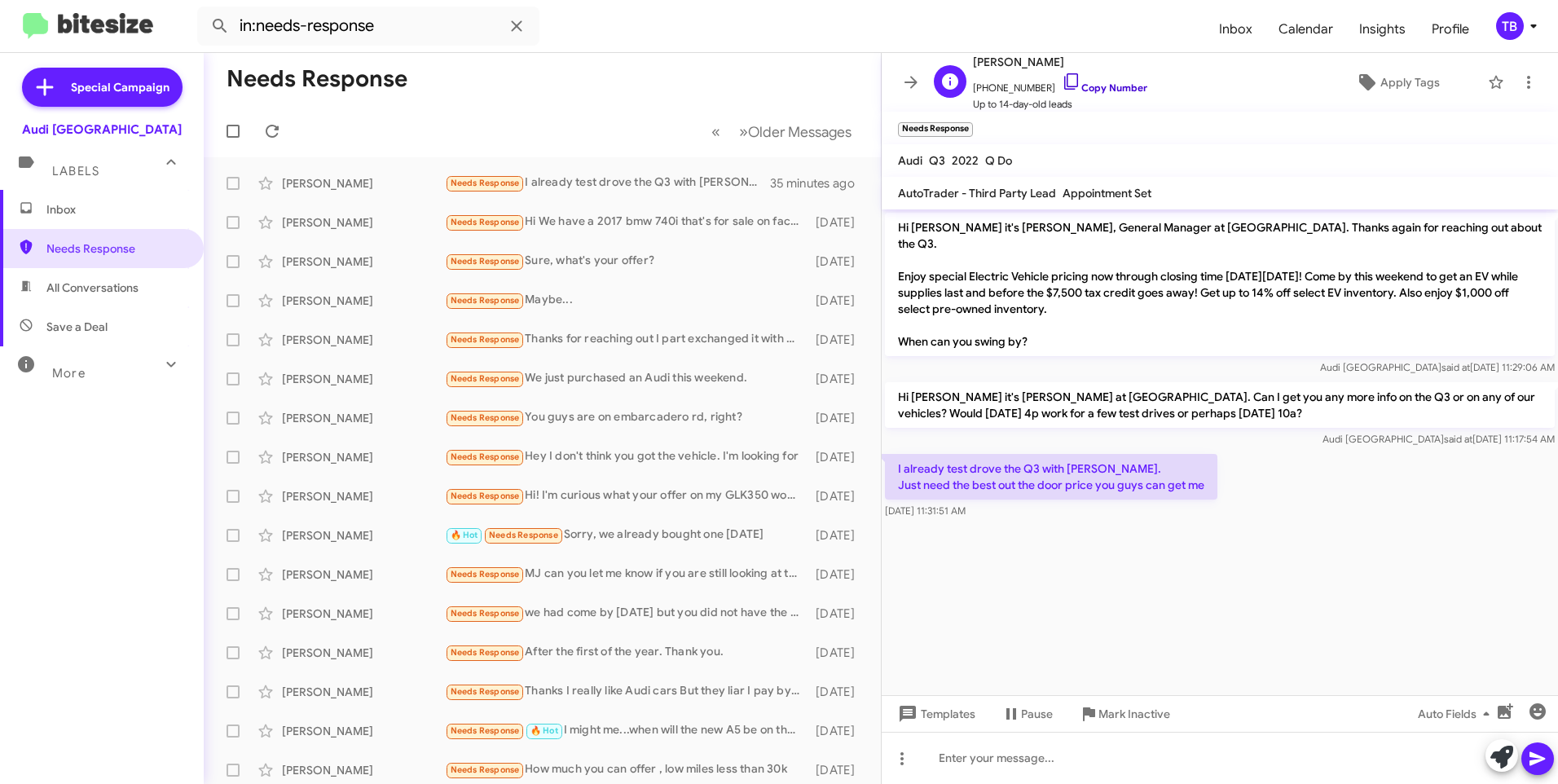
click at [1072, 89] on link "Copy Number" at bounding box center [1104, 88] width 85 height 12
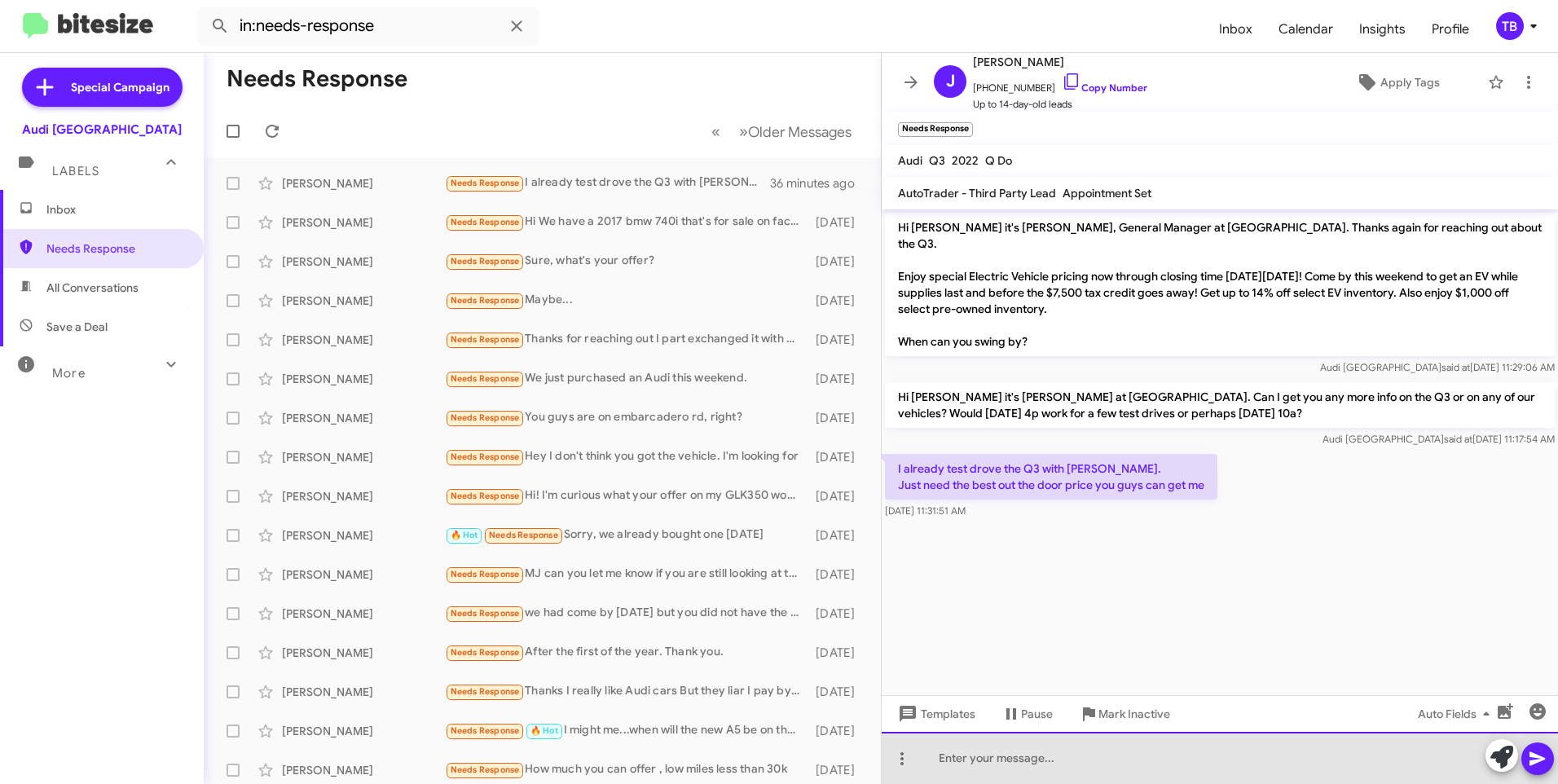
click at [1117, 760] on div at bounding box center [1220, 758] width 676 height 52
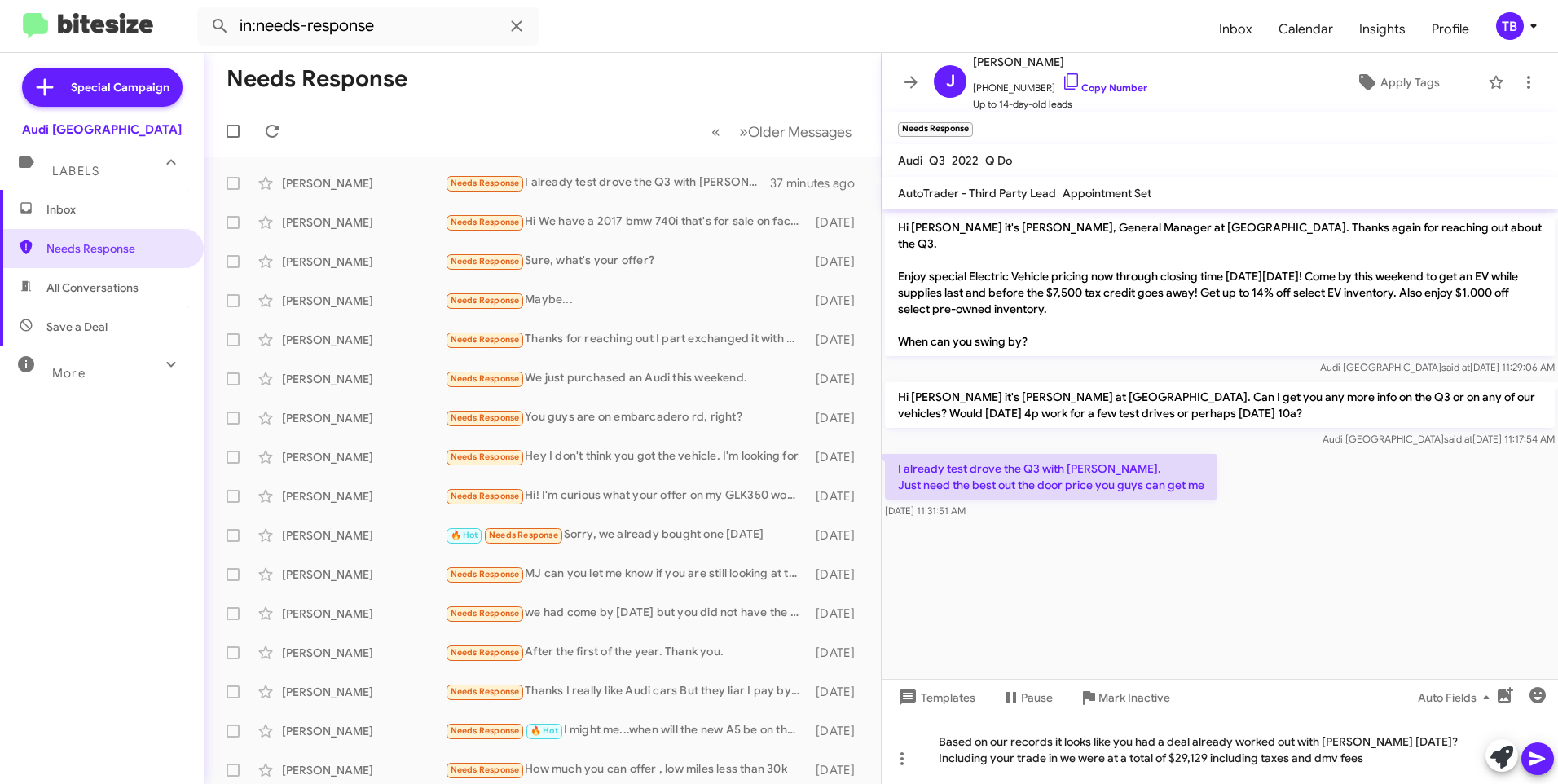
click at [1527, 760] on button at bounding box center [1537, 758] width 33 height 33
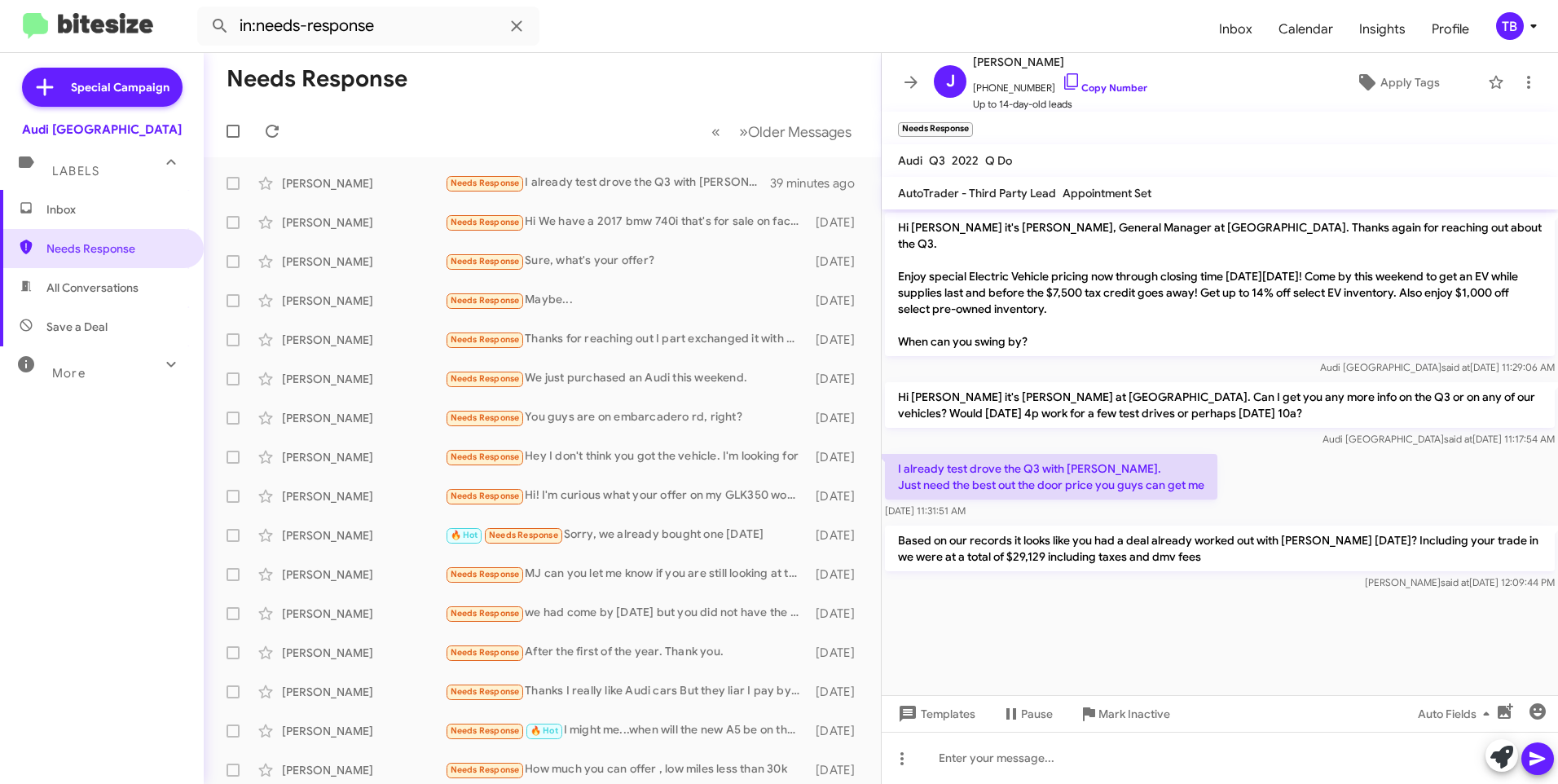
click at [529, 92] on mat-toolbar-row "Needs Response" at bounding box center [542, 79] width 677 height 52
click at [1527, 86] on icon at bounding box center [1528, 82] width 3 height 13
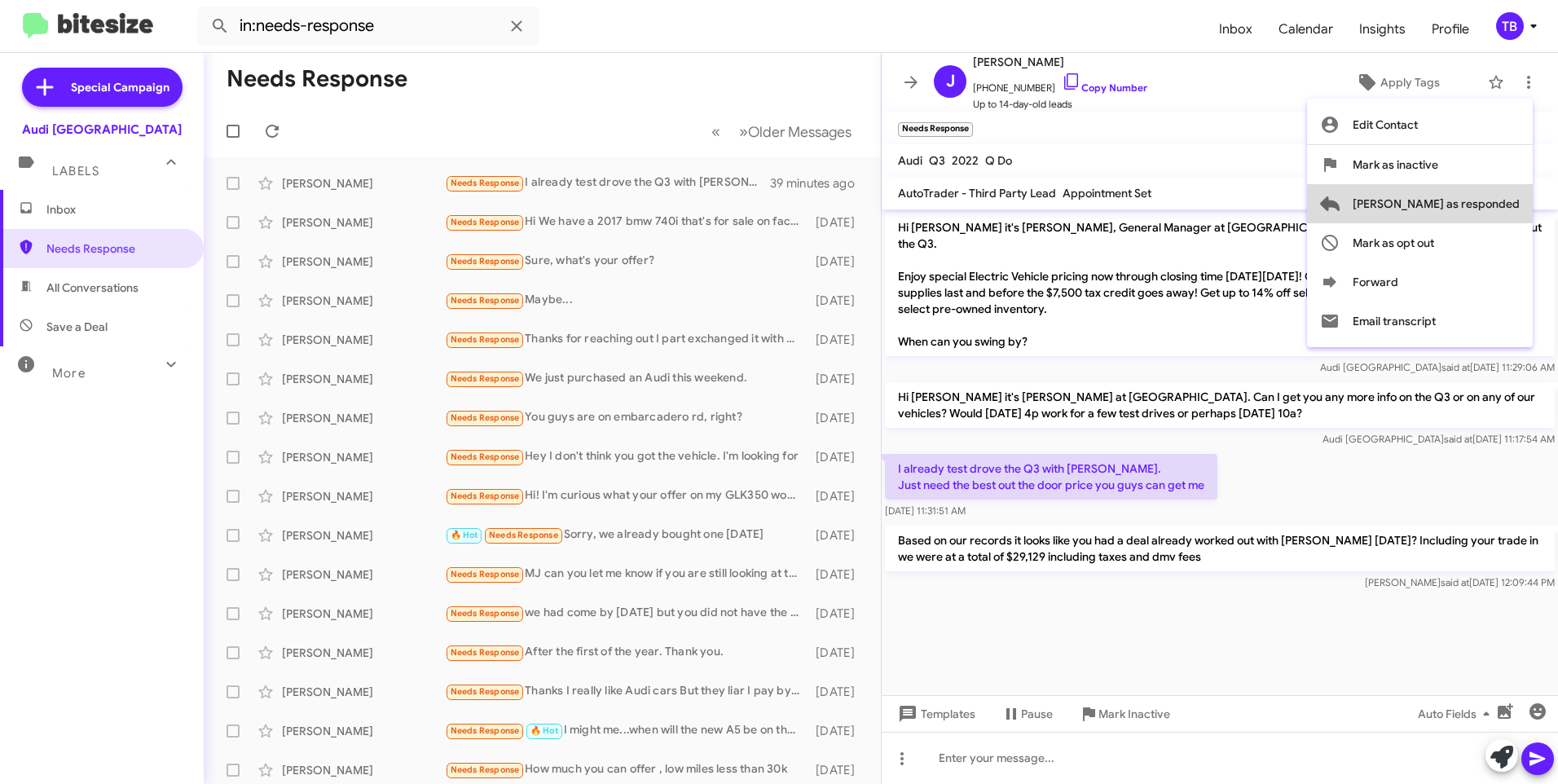
click at [1508, 192] on span "Mark as responded" at bounding box center [1436, 203] width 167 height 39
